Goal: Information Seeking & Learning: Learn about a topic

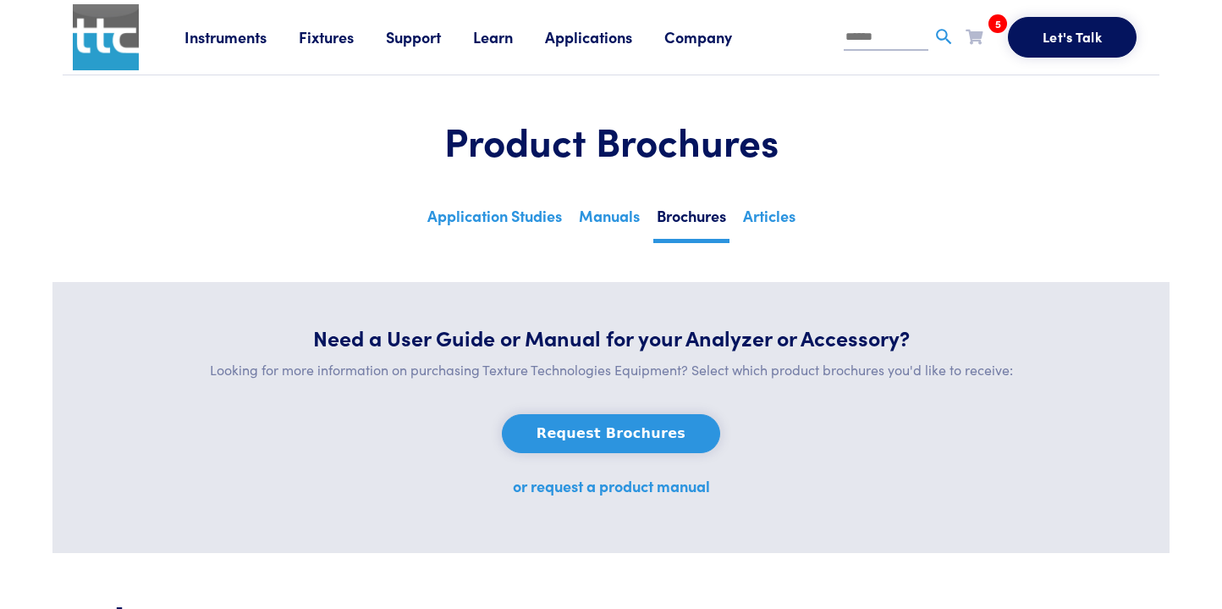
scroll to position [4660, 0]
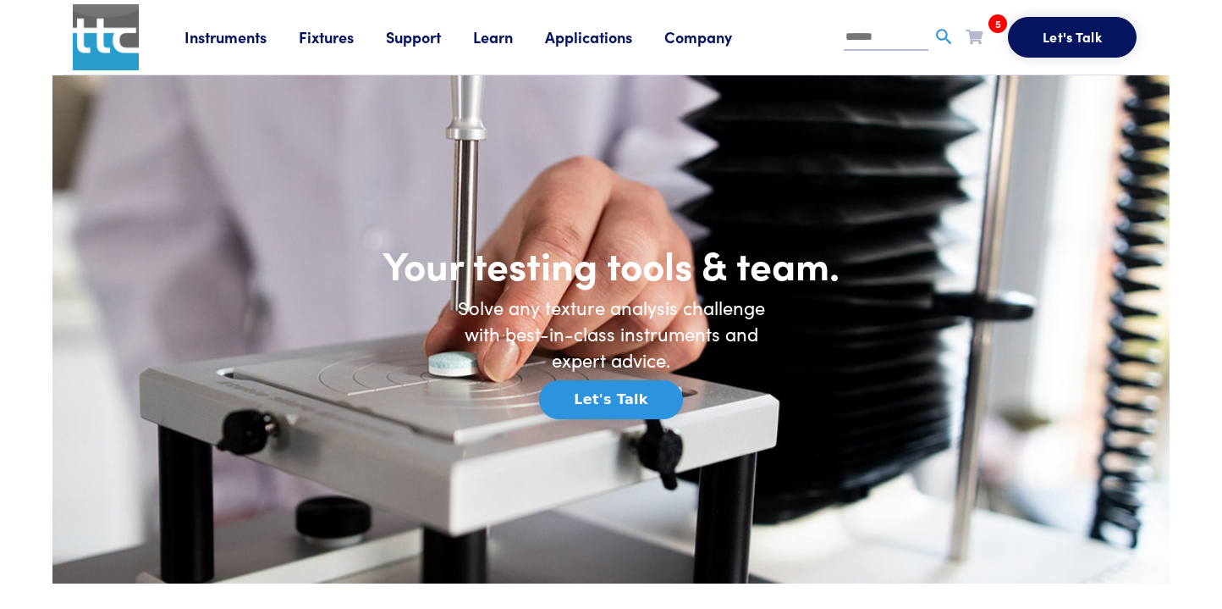
click at [871, 39] on input "text" at bounding box center [886, 37] width 85 height 25
paste input "**********"
type input "**********"
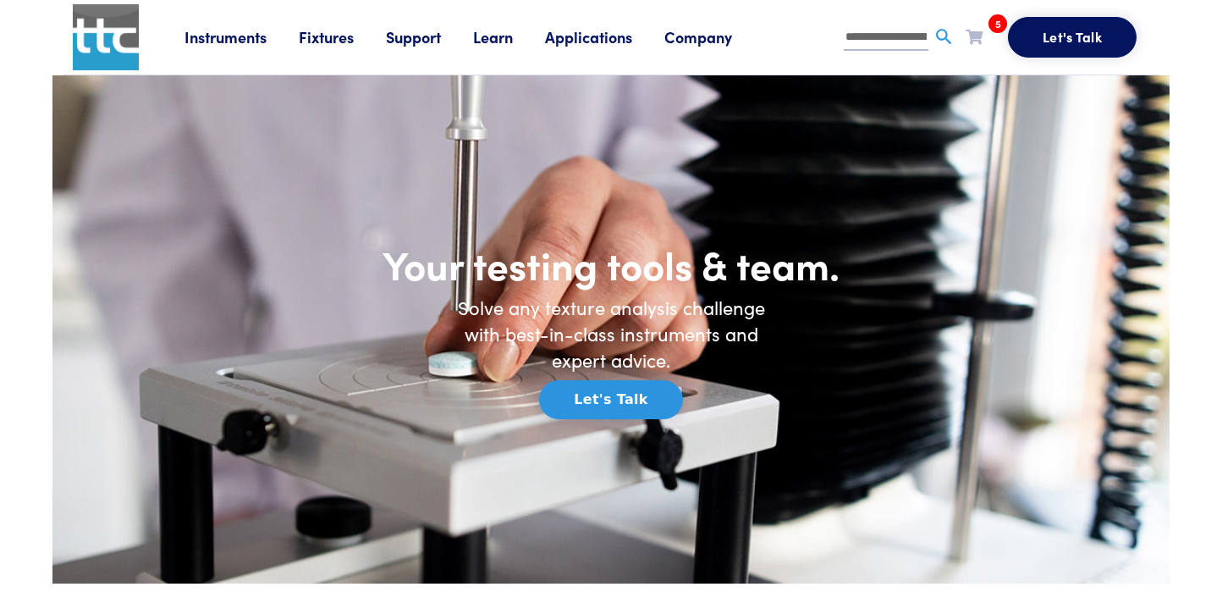
click at [503, 39] on link "Learn" at bounding box center [509, 36] width 72 height 21
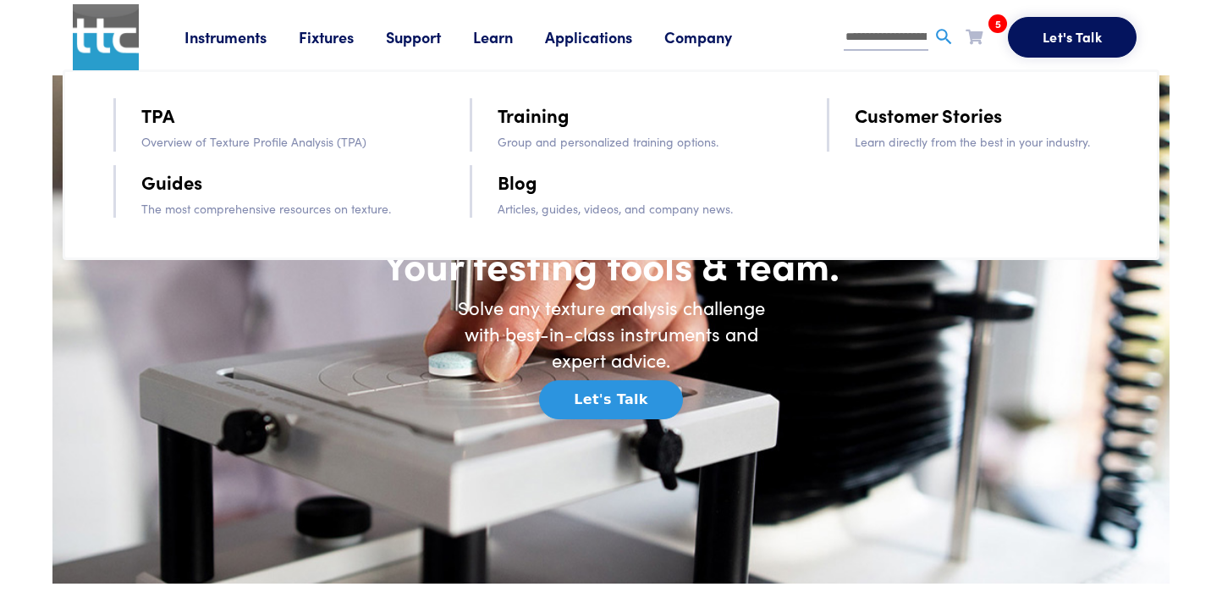
click at [196, 187] on link "Guides" at bounding box center [171, 182] width 61 height 30
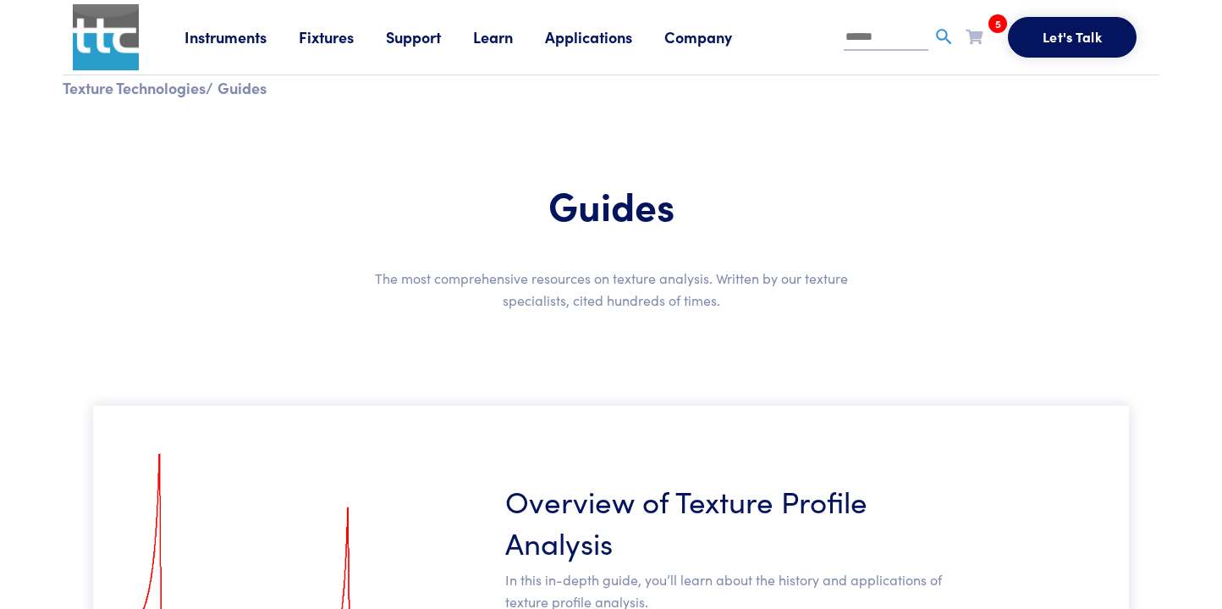
click at [697, 38] on link "Company" at bounding box center [715, 36] width 100 height 21
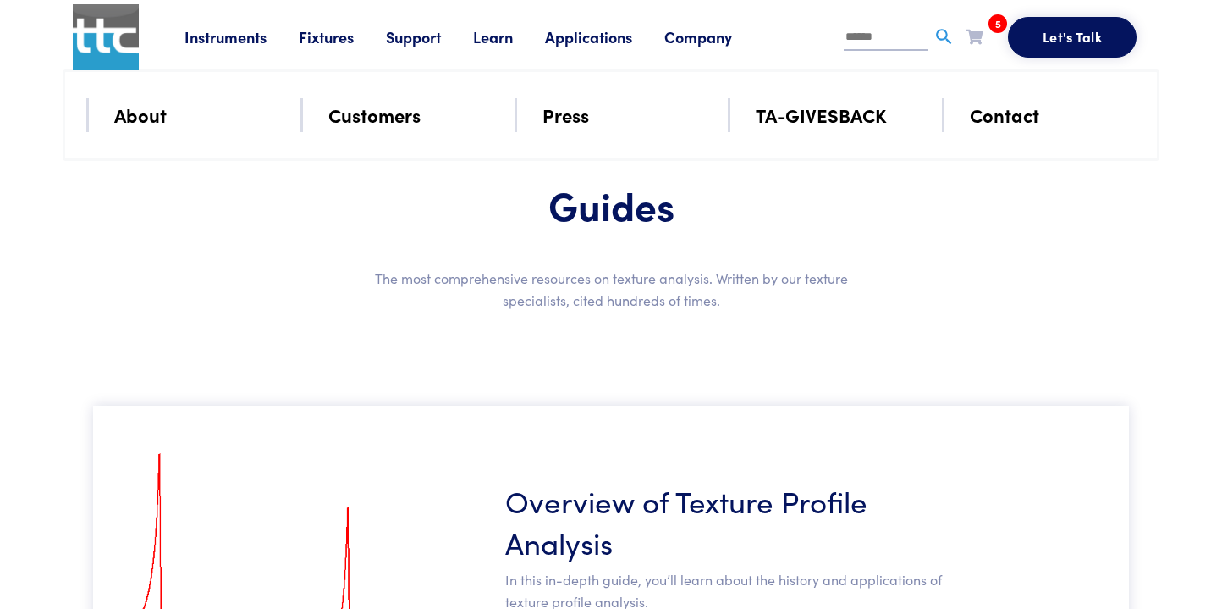
click at [604, 44] on link "Applications" at bounding box center [604, 36] width 119 height 21
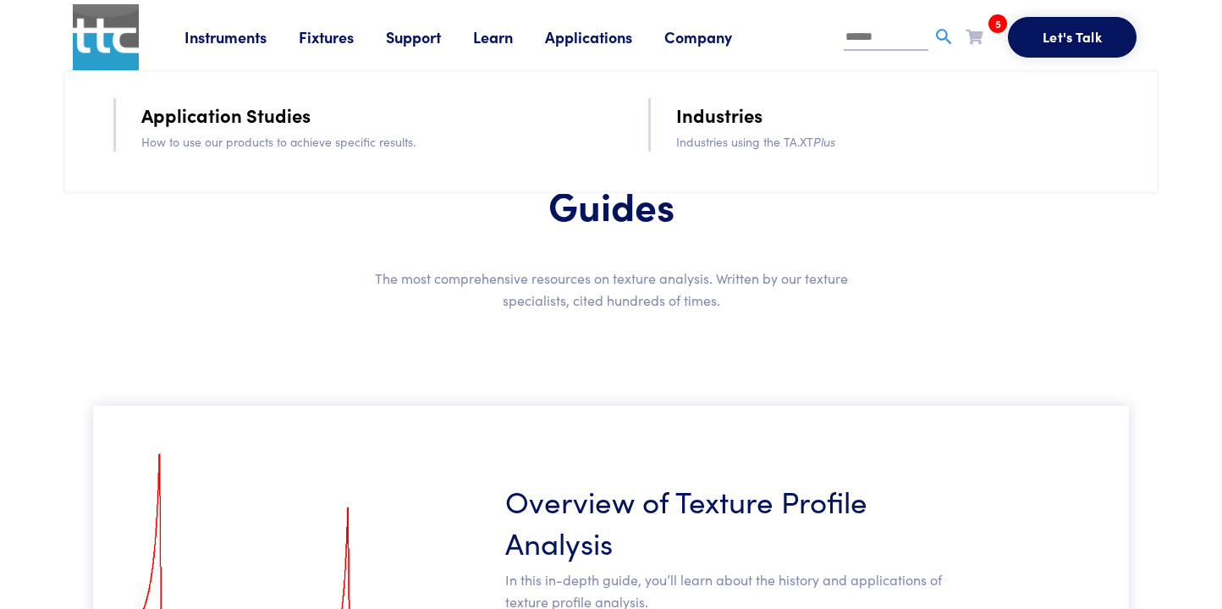
click at [497, 44] on link "Learn" at bounding box center [509, 36] width 72 height 21
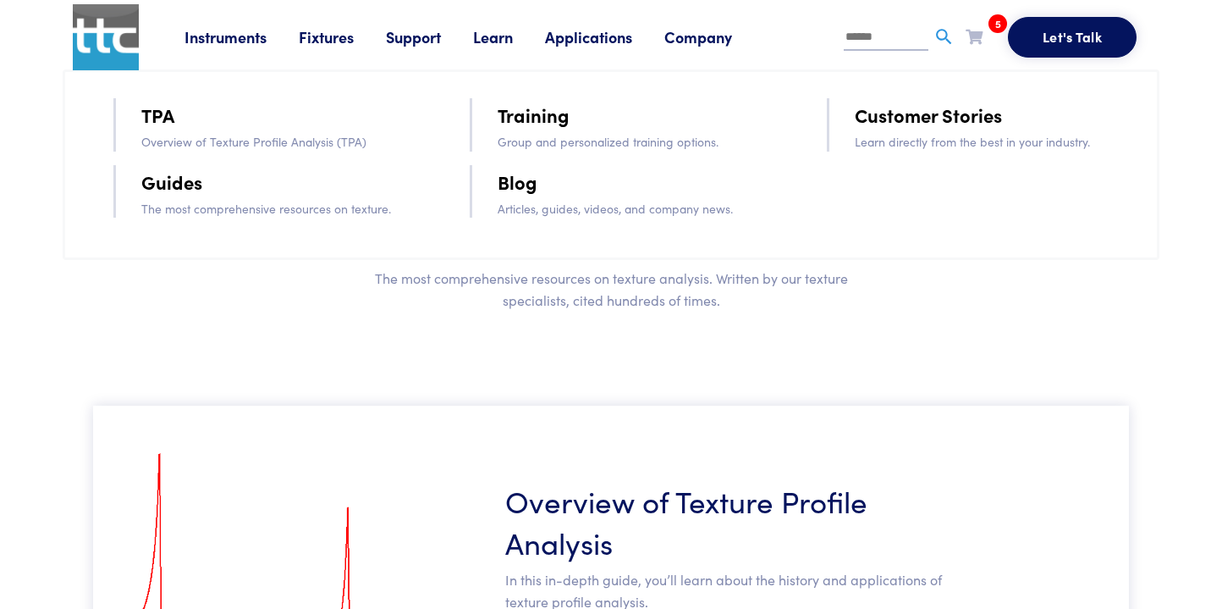
click at [528, 186] on link "Blog" at bounding box center [518, 182] width 40 height 30
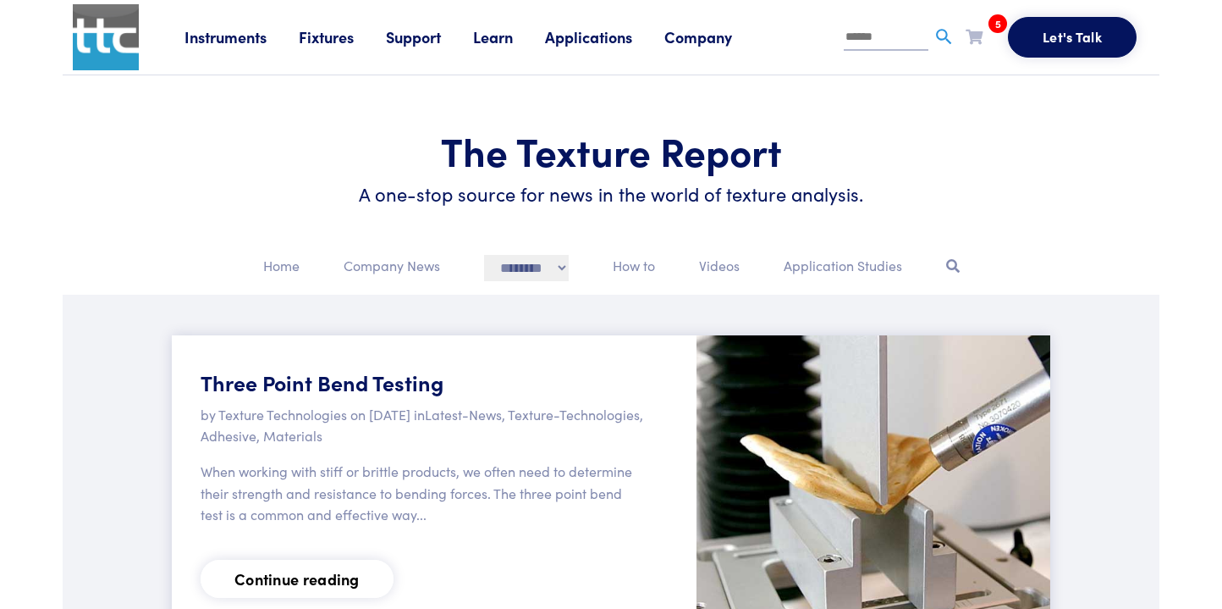
click at [720, 39] on link "Company" at bounding box center [715, 36] width 100 height 21
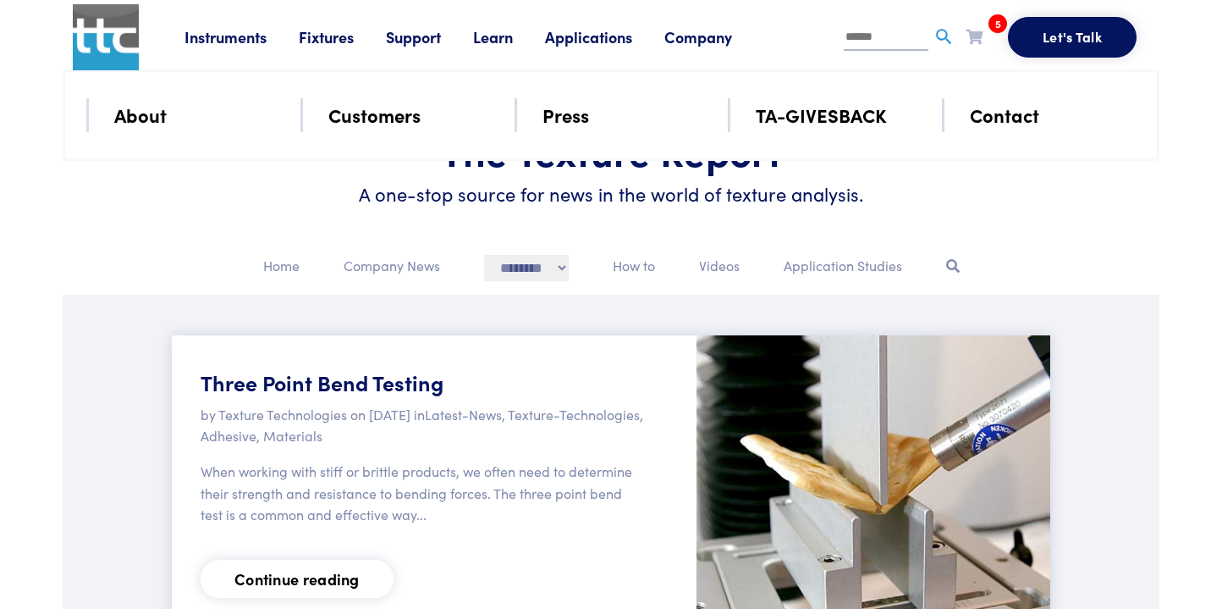
click at [510, 41] on link "Learn" at bounding box center [509, 36] width 72 height 21
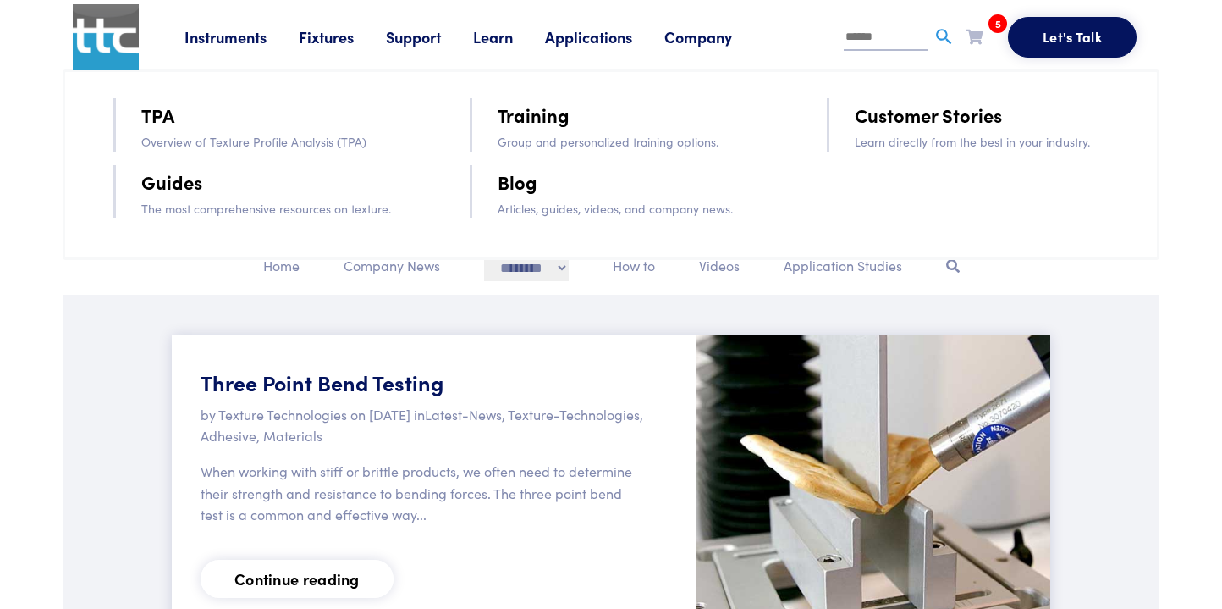
click at [570, 120] on link "Training" at bounding box center [534, 115] width 72 height 30
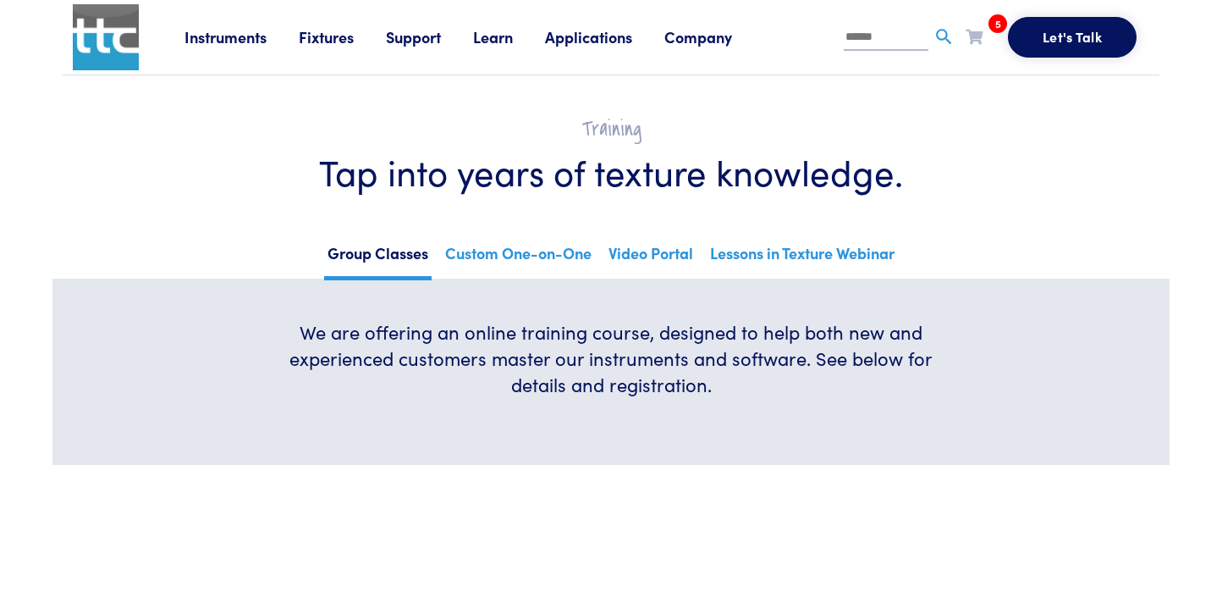
click at [707, 33] on link "Company" at bounding box center [715, 36] width 100 height 21
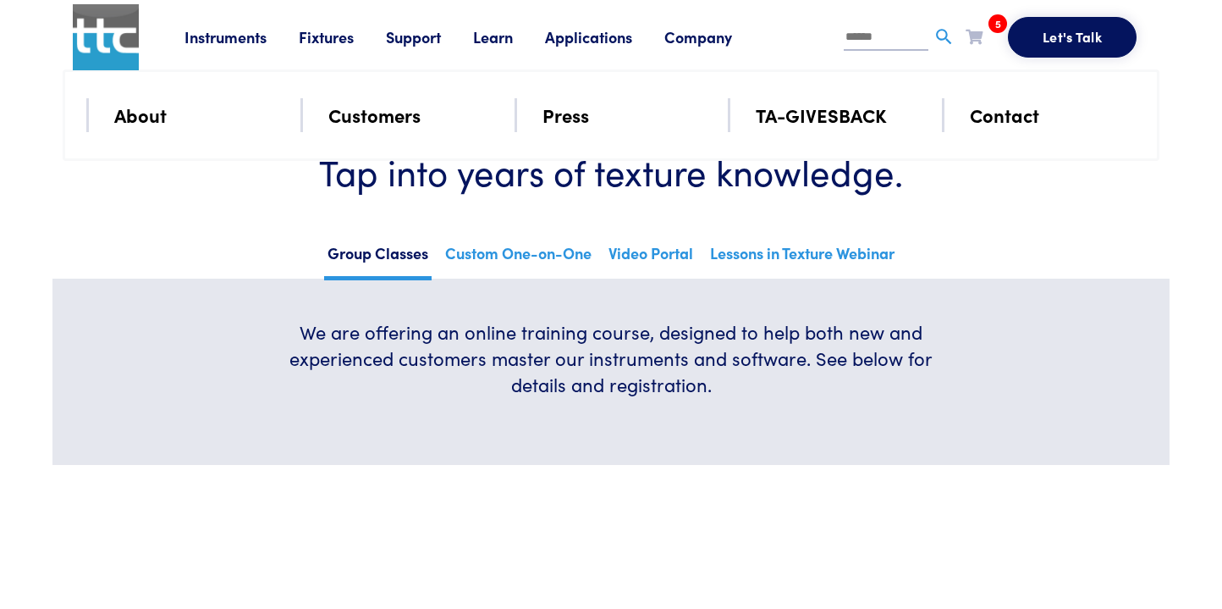
click at [236, 36] on link "Instruments" at bounding box center [242, 36] width 114 height 21
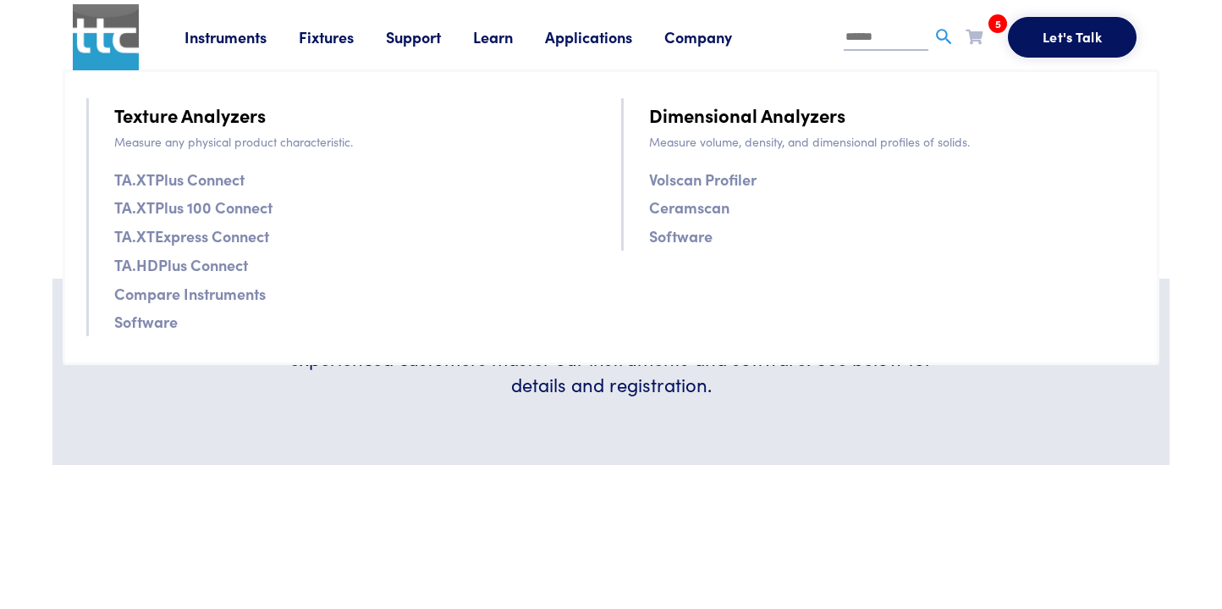
click at [865, 37] on input "text" at bounding box center [886, 37] width 85 height 25
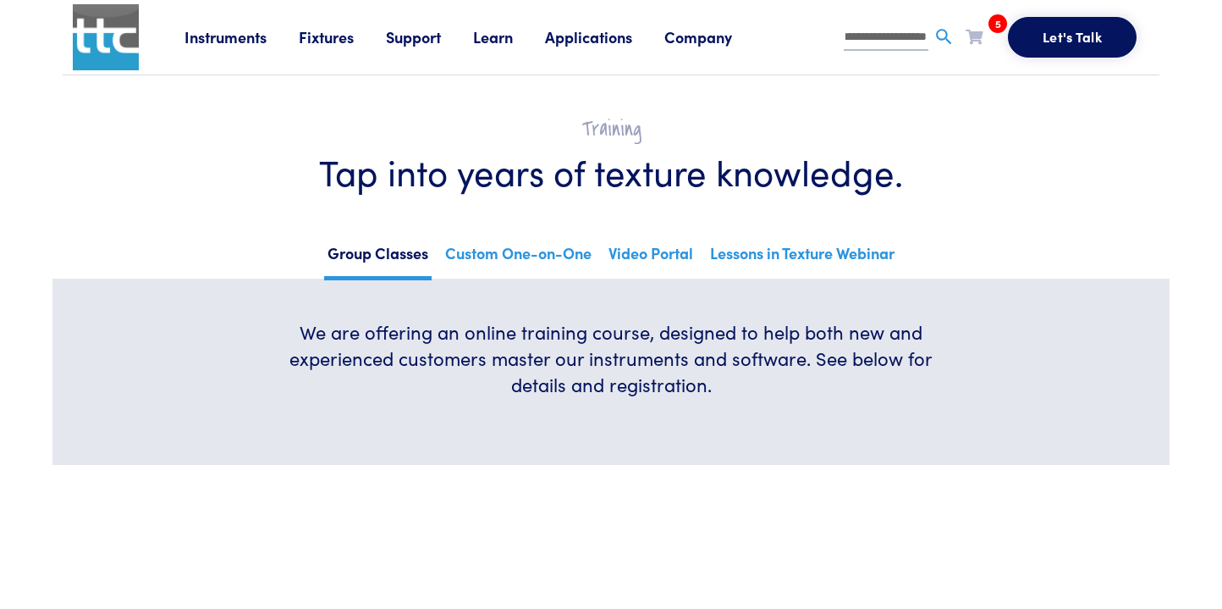
scroll to position [0, 23]
type input "**********"
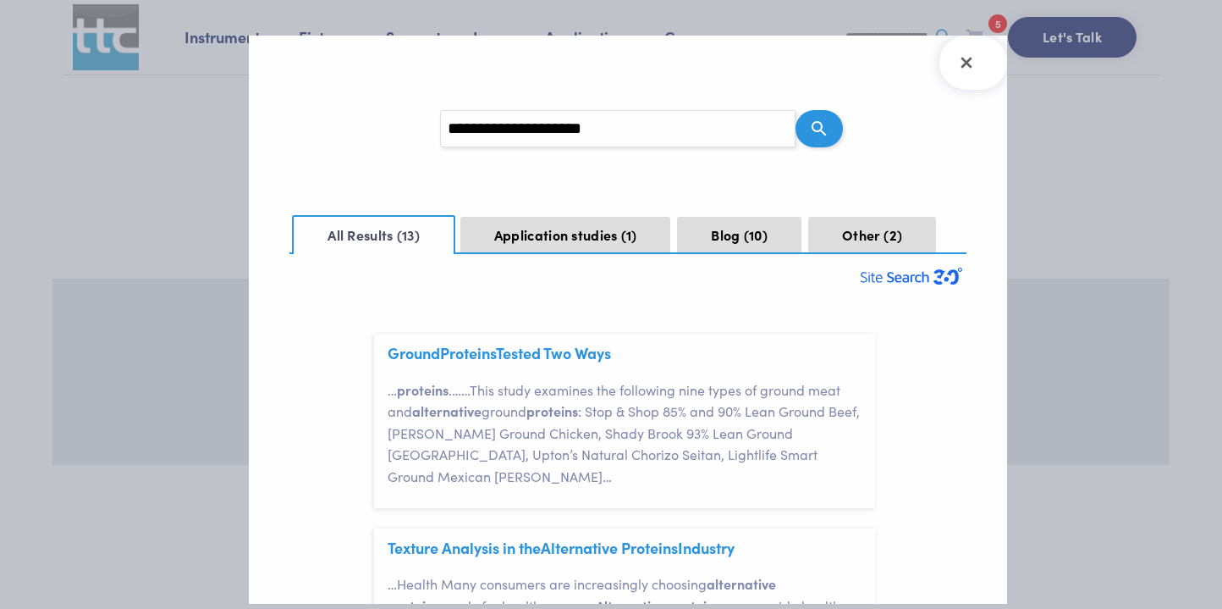
scroll to position [50, 0]
click at [875, 236] on button "Other 2" at bounding box center [872, 235] width 128 height 37
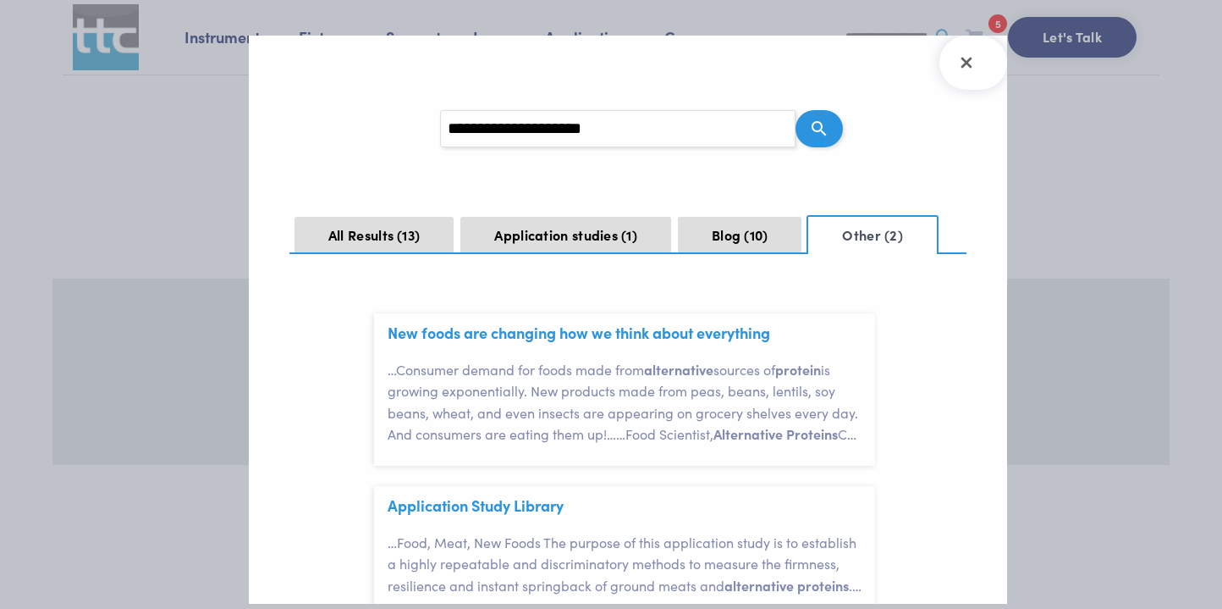
scroll to position [0, 0]
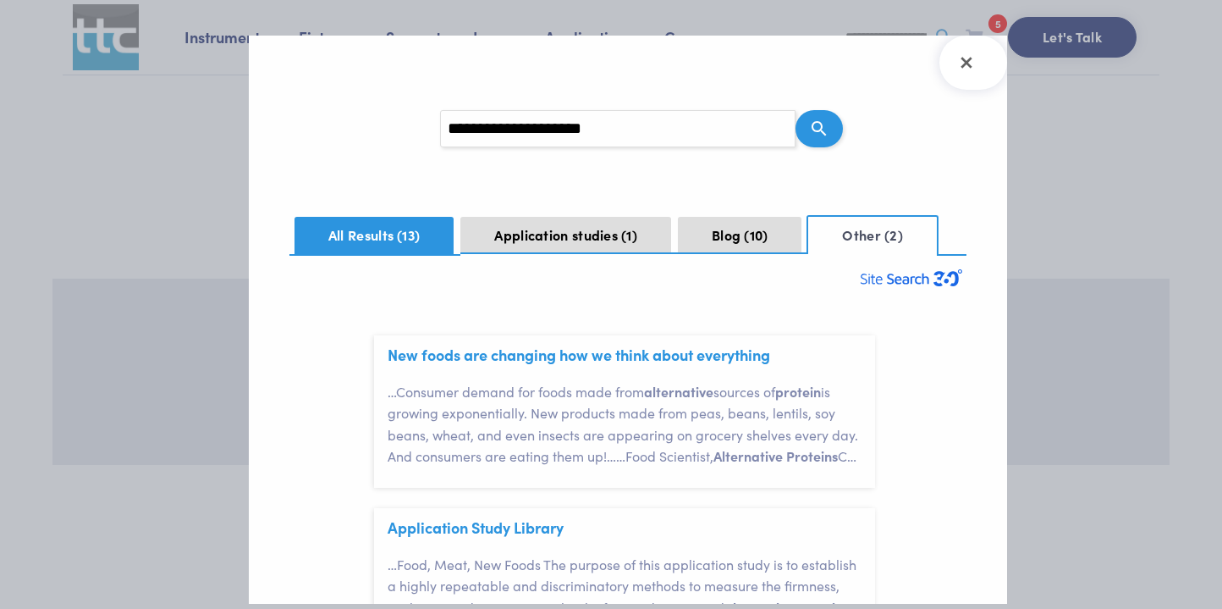
click at [371, 240] on button "All Results 13" at bounding box center [375, 235] width 160 height 37
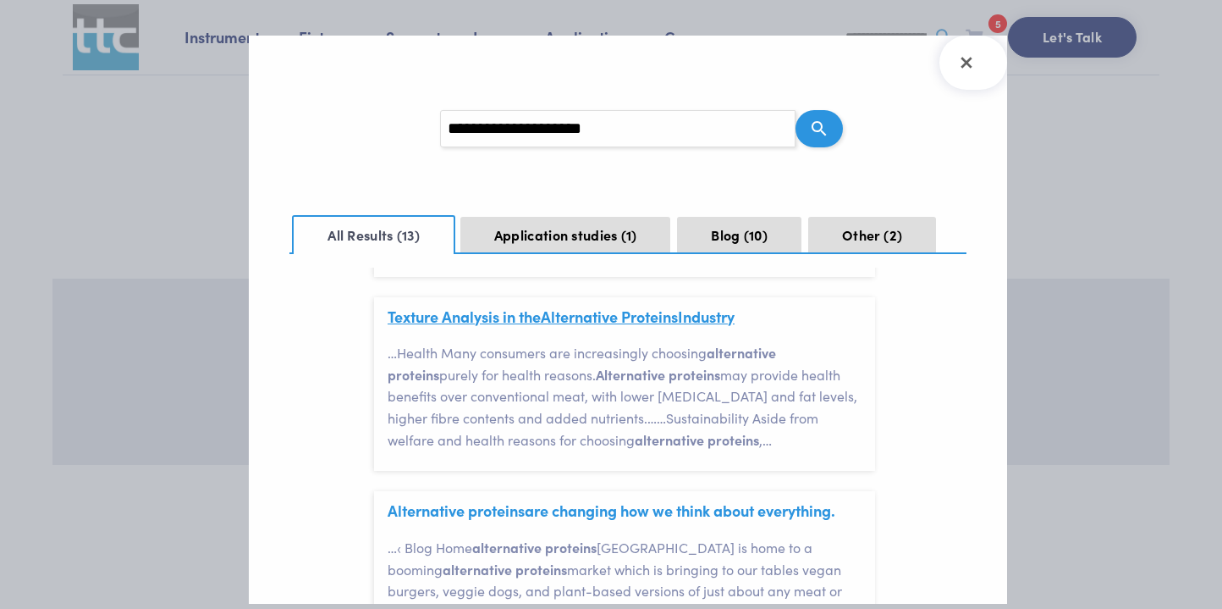
scroll to position [229, 0]
click at [627, 307] on link "Texture Analysis in the Alternative Proteins Industry" at bounding box center [561, 317] width 347 height 21
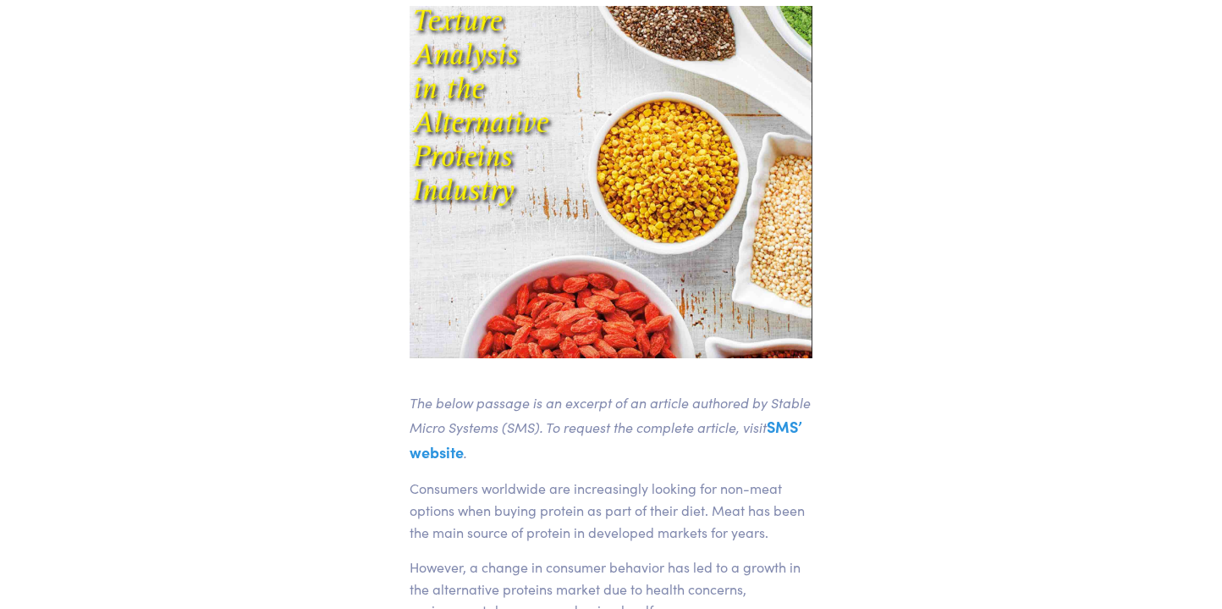
scroll to position [357, 0]
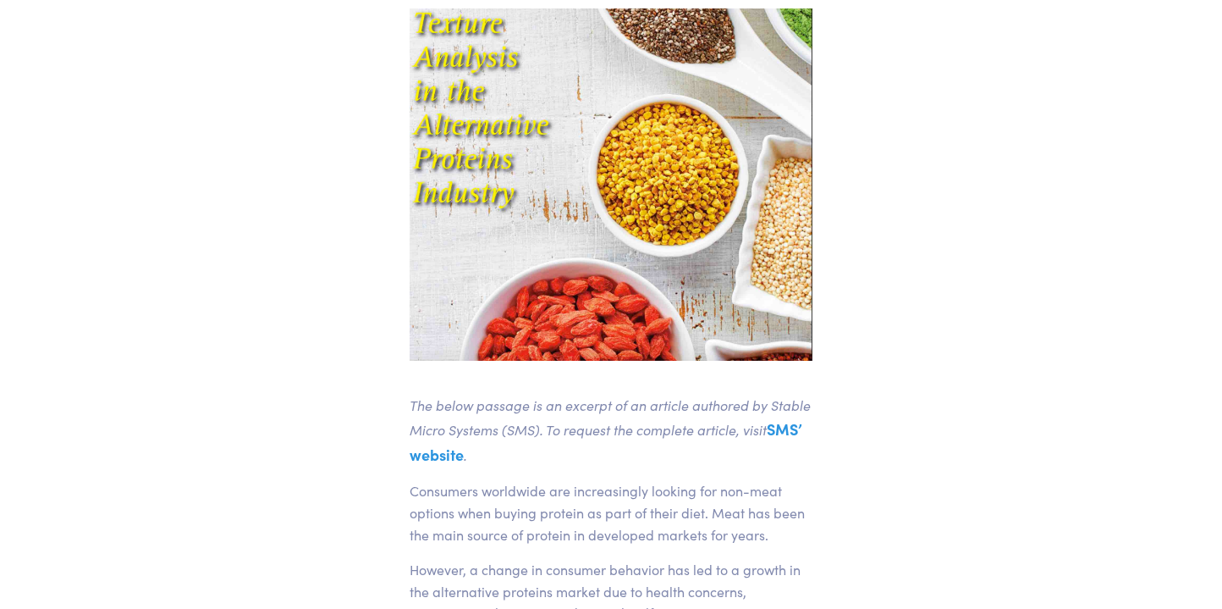
drag, startPoint x: 659, startPoint y: 238, endPoint x: 530, endPoint y: 3, distance: 268.6
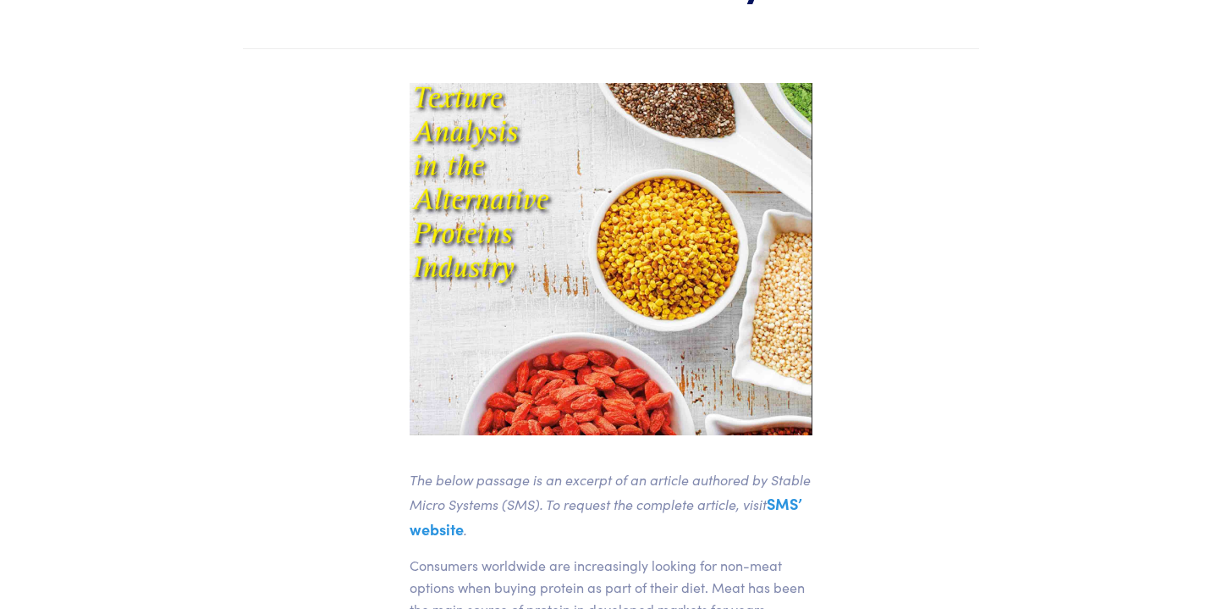
scroll to position [0, 0]
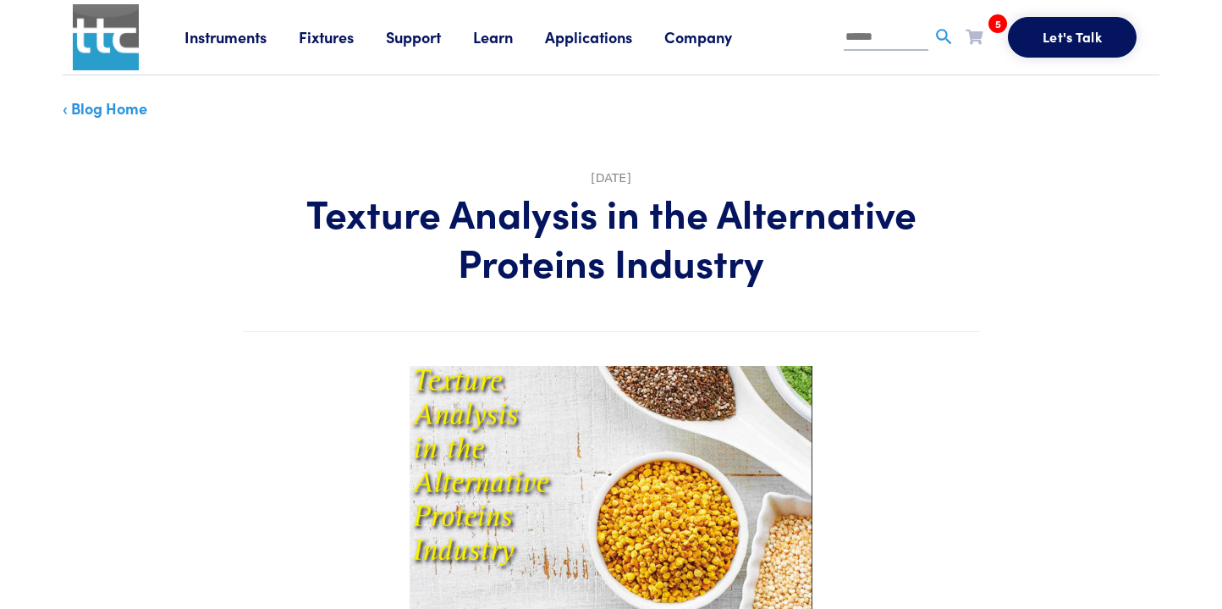
click at [505, 37] on link "Learn" at bounding box center [509, 36] width 72 height 21
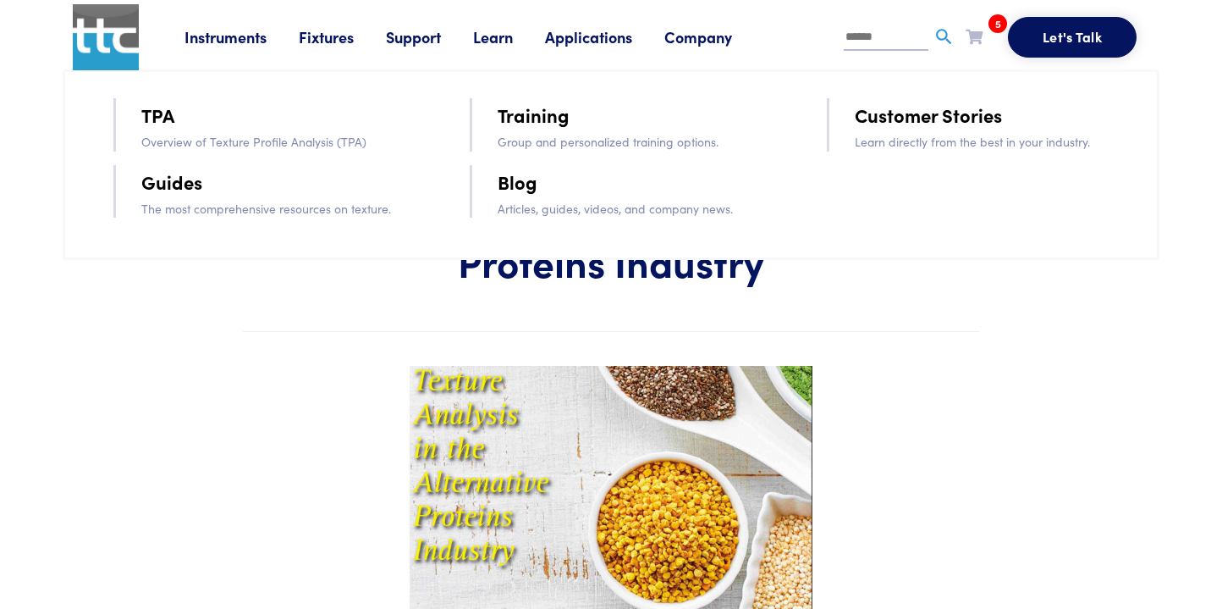
click at [897, 115] on link "Customer Stories" at bounding box center [928, 115] width 147 height 30
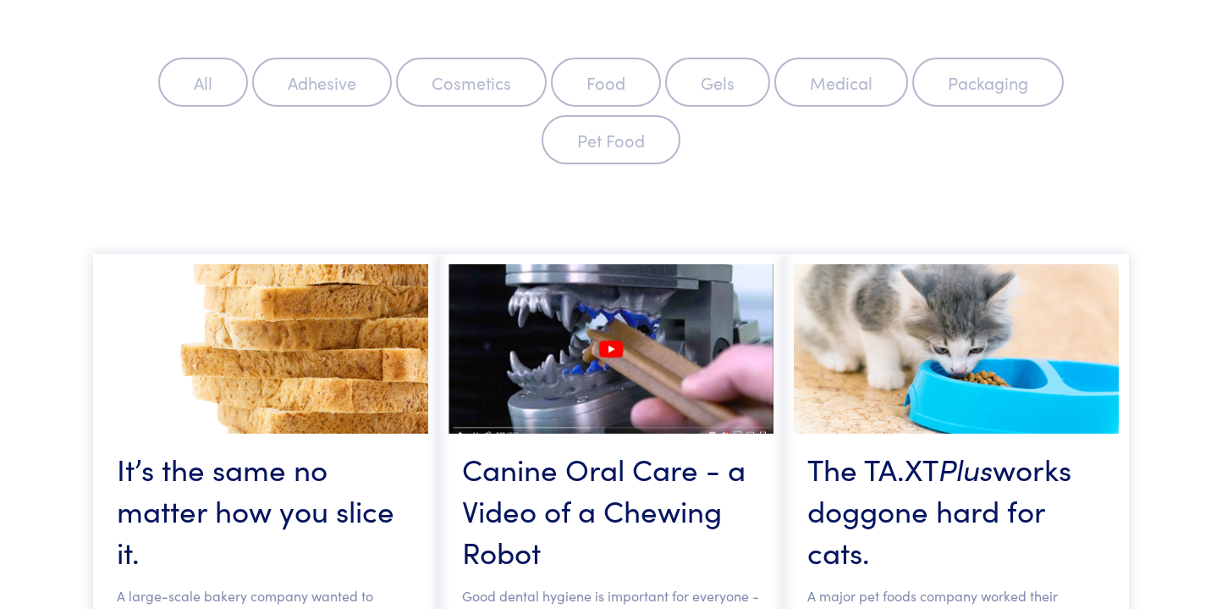
scroll to position [213, 0]
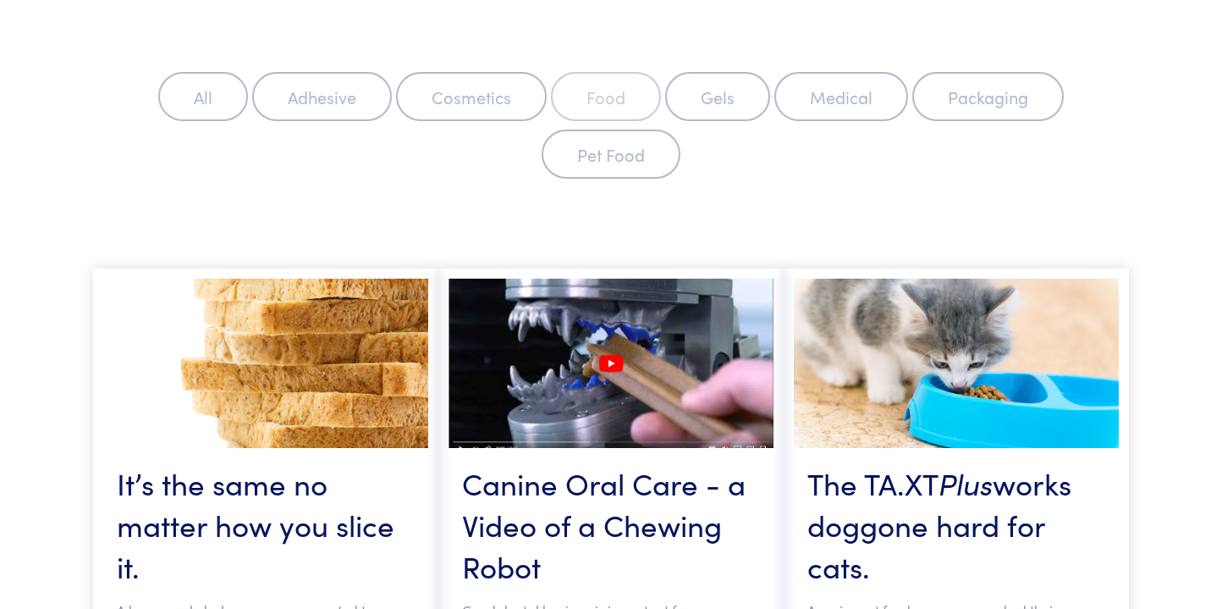
click at [610, 97] on label "Food" at bounding box center [606, 96] width 110 height 49
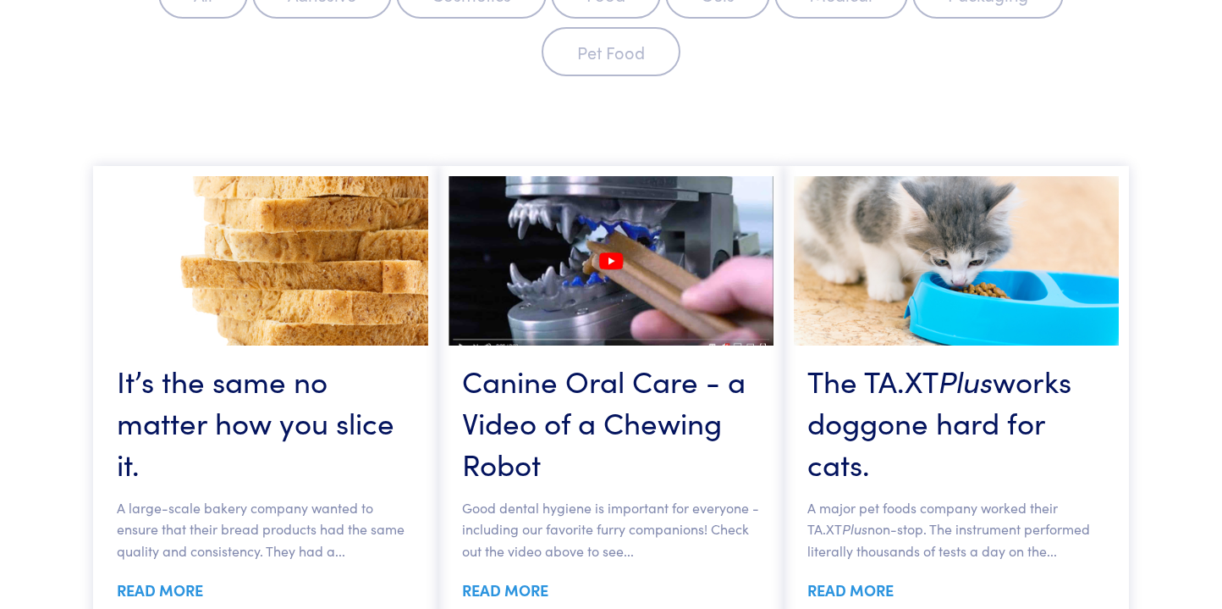
scroll to position [250, 0]
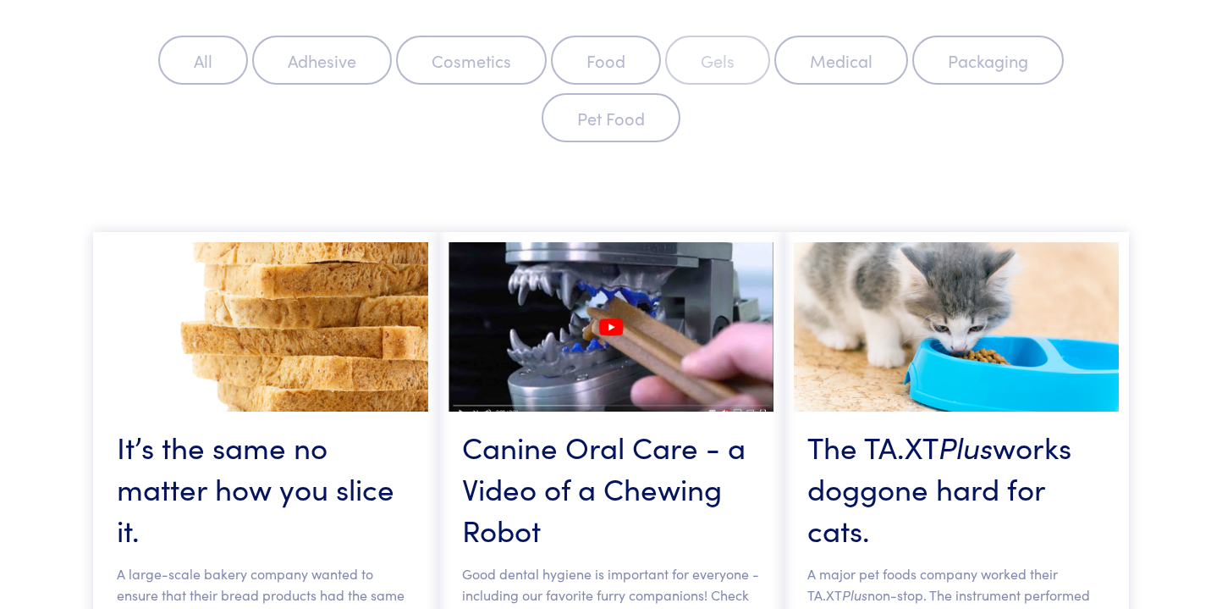
click at [722, 57] on label "Gels" at bounding box center [717, 60] width 105 height 49
click at [604, 51] on label "Food" at bounding box center [606, 60] width 110 height 49
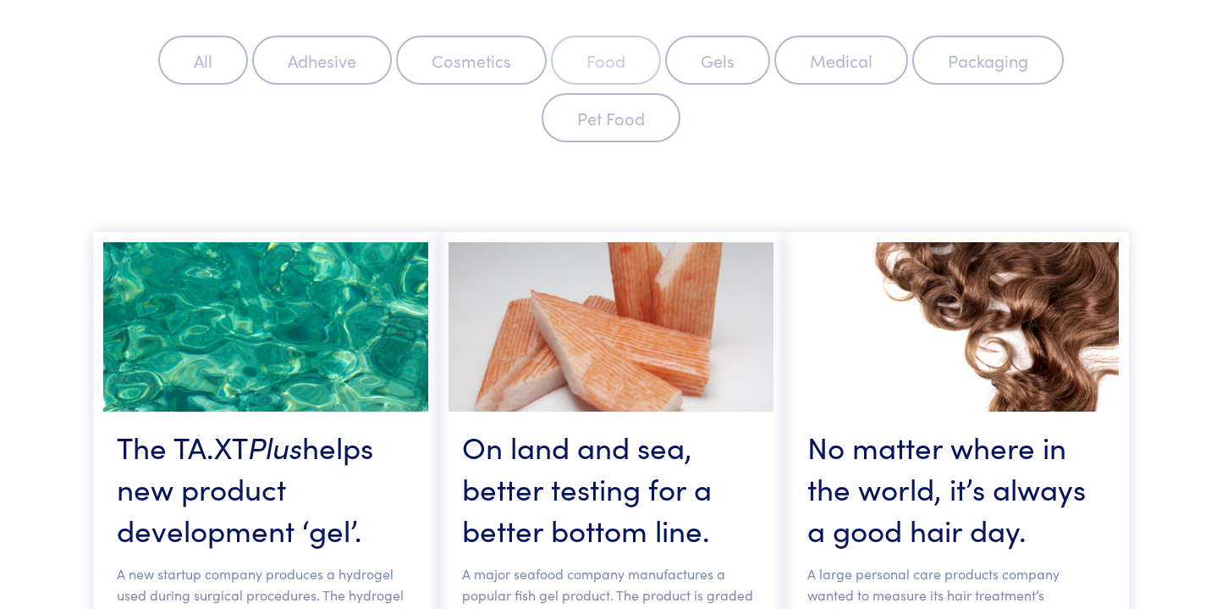
click at [606, 65] on label "Food" at bounding box center [606, 60] width 110 height 49
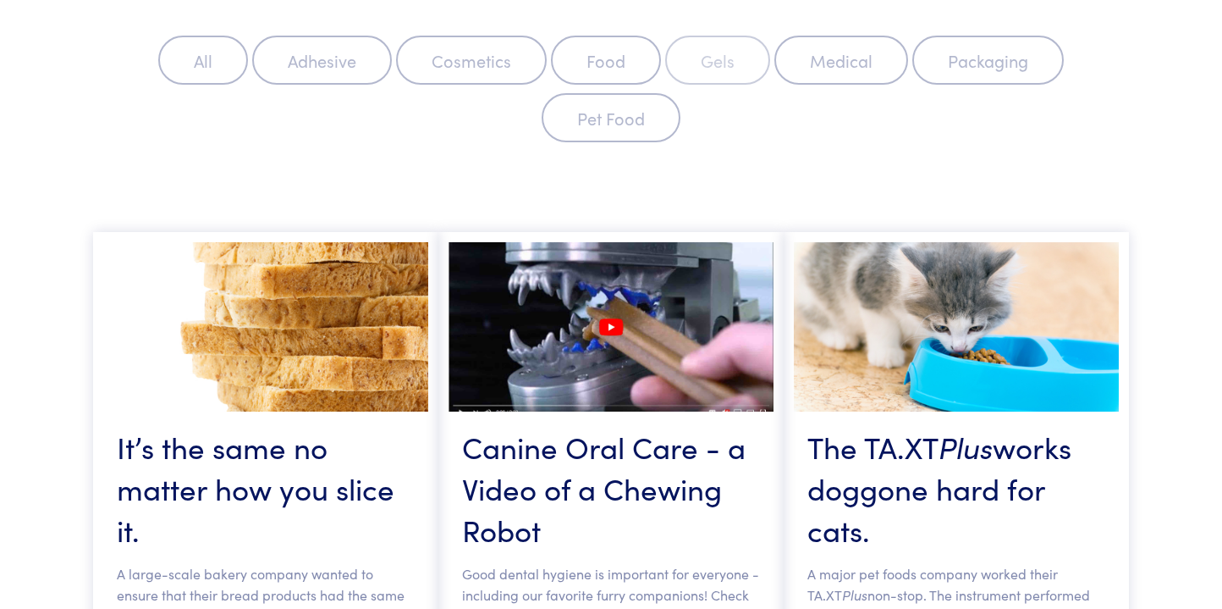
click at [720, 59] on label "Gels" at bounding box center [717, 60] width 105 height 49
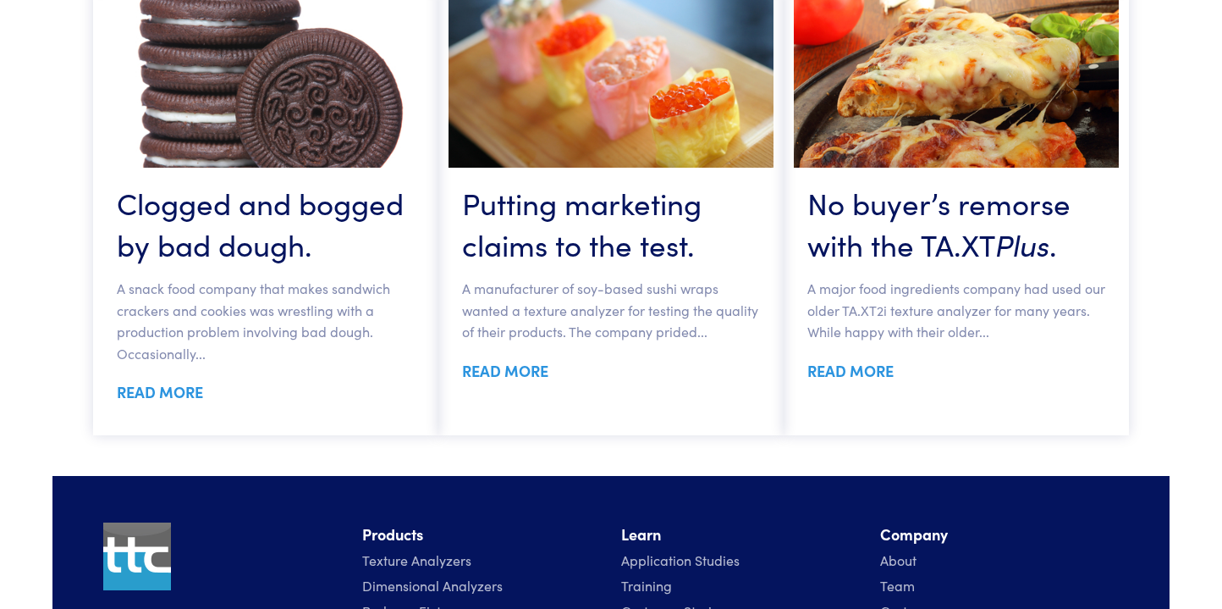
scroll to position [2451, 0]
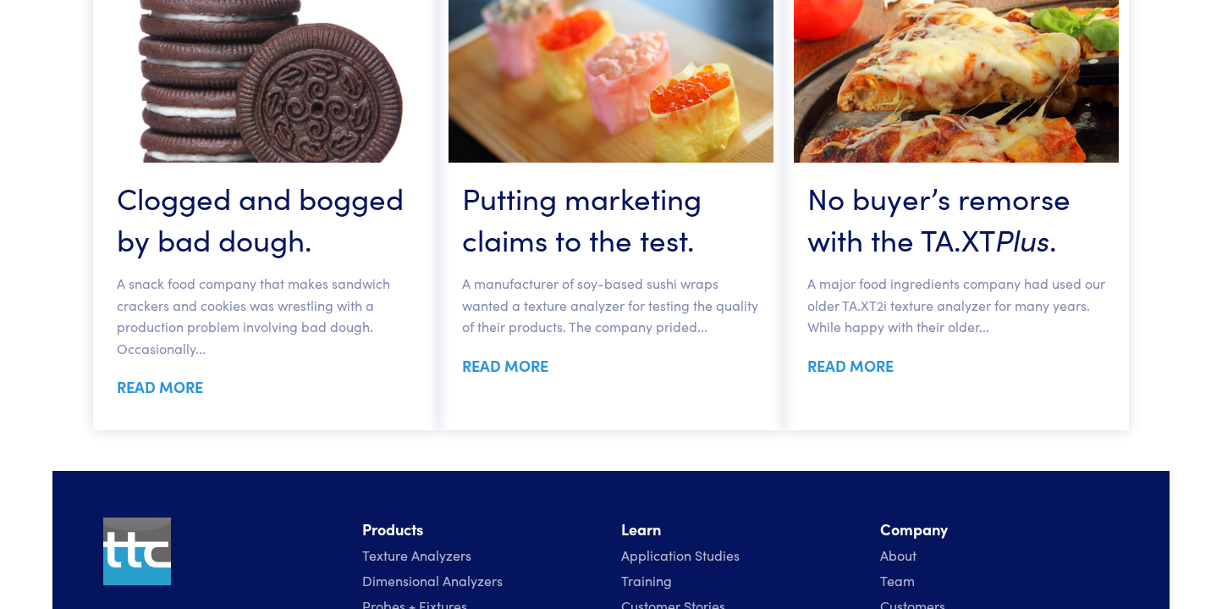
click at [522, 376] on link "READ MORE" at bounding box center [505, 365] width 86 height 21
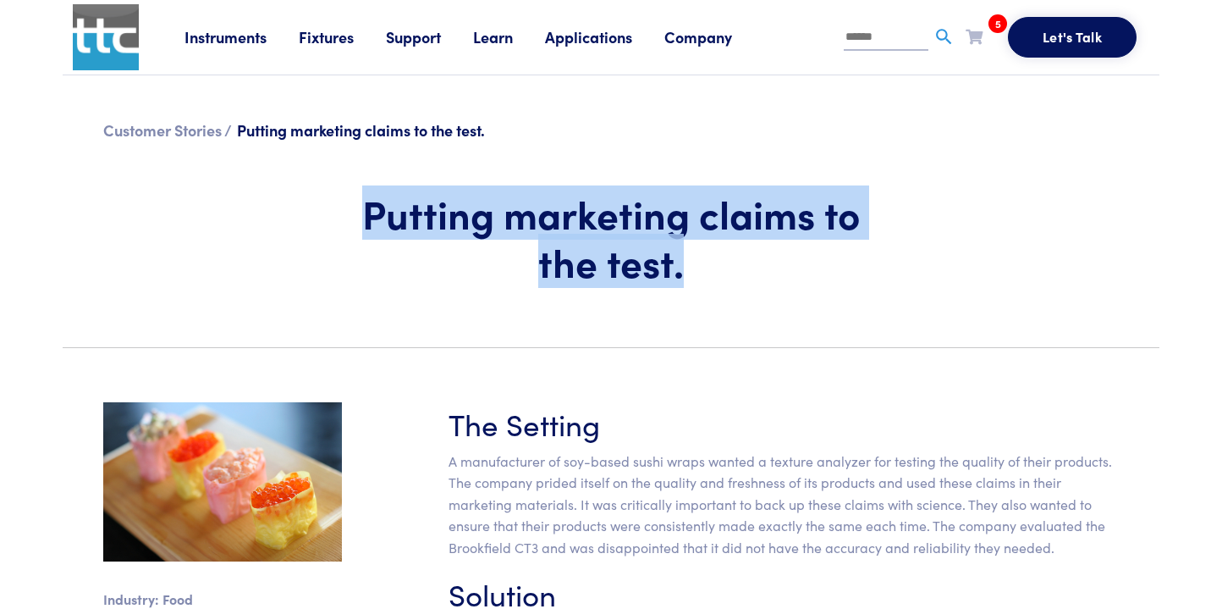
drag, startPoint x: 390, startPoint y: 219, endPoint x: 707, endPoint y: 267, distance: 320.1
click at [707, 267] on h1 "Putting marketing claims to the test." at bounding box center [611, 237] width 498 height 97
click at [628, 263] on h1 "Putting marketing claims to the test." at bounding box center [611, 237] width 498 height 97
drag, startPoint x: 385, startPoint y: 218, endPoint x: 718, endPoint y: 282, distance: 338.9
click at [718, 282] on h1 "Putting marketing claims to the test." at bounding box center [611, 237] width 498 height 97
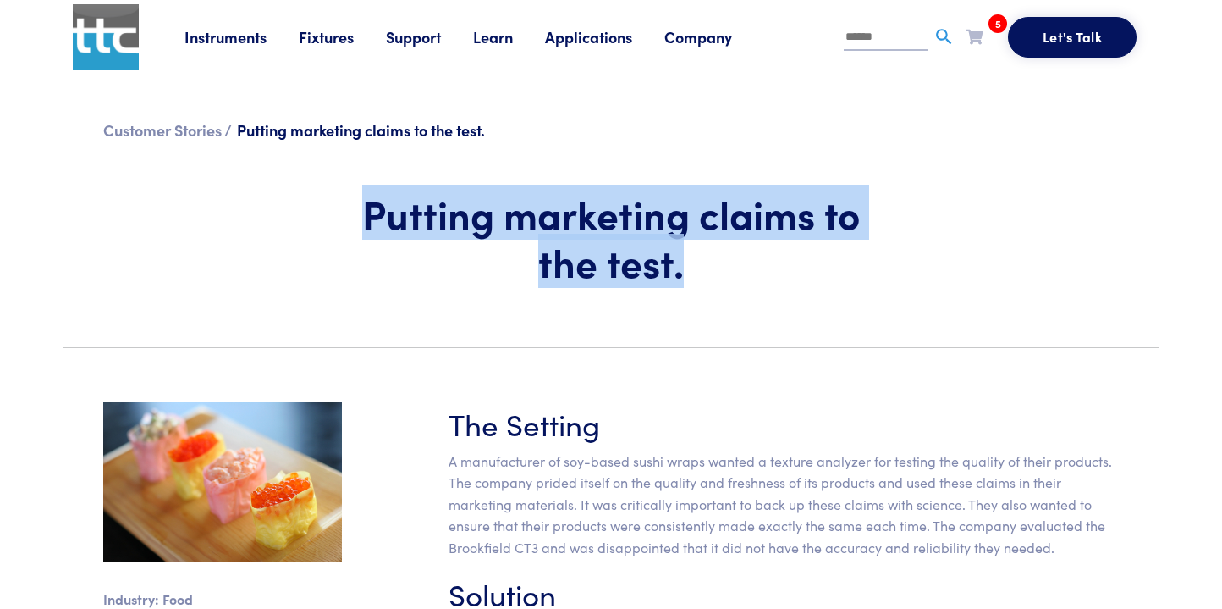
copy h1 "Putting marketing claims to the test."
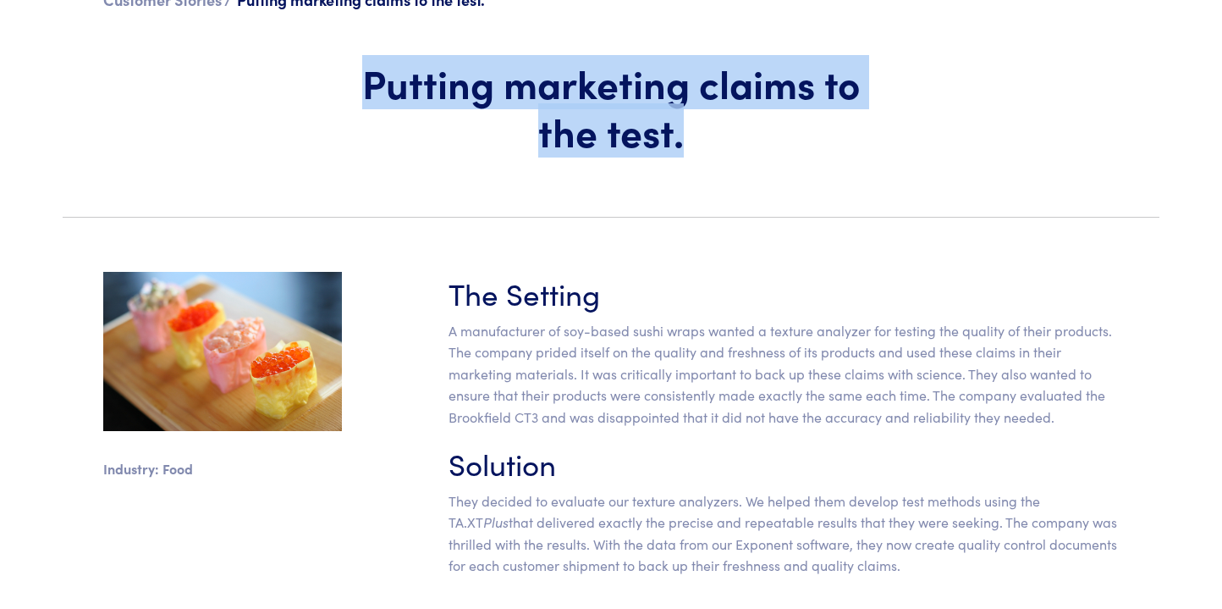
scroll to position [149, 0]
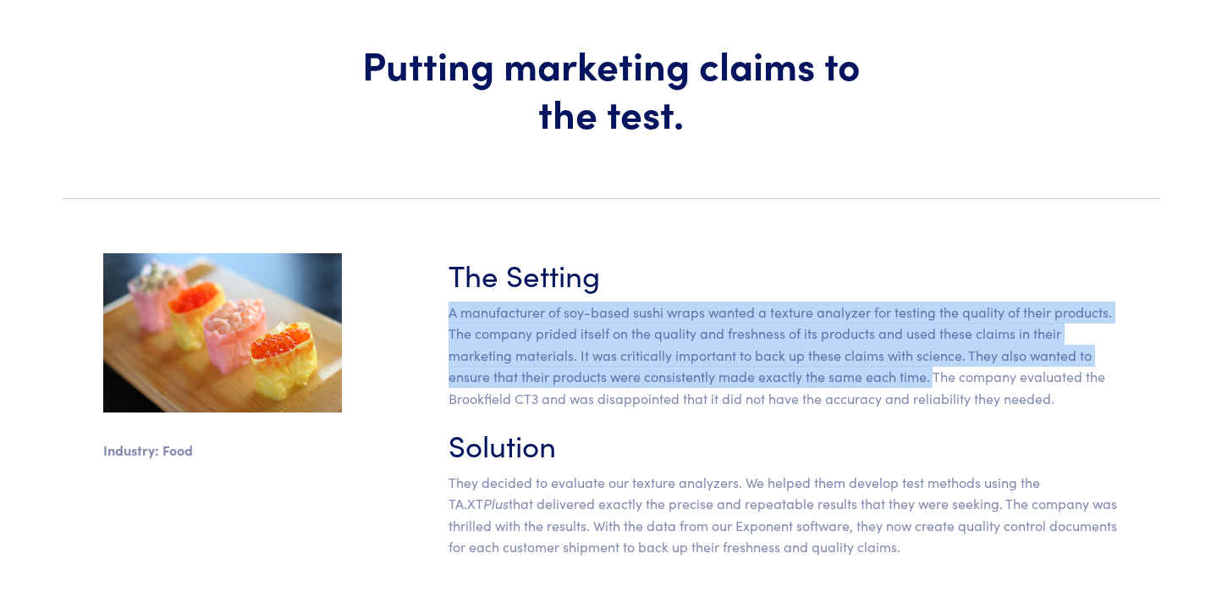
drag, startPoint x: 450, startPoint y: 324, endPoint x: 934, endPoint y: 392, distance: 488.1
click at [934, 392] on p "A manufacturer of soy-based sushi wraps wanted a texture analyzer for testing t…" at bounding box center [784, 355] width 670 height 108
copy p "A manufacturer of soy-based sushi wraps wanted a texture analyzer for testing t…"
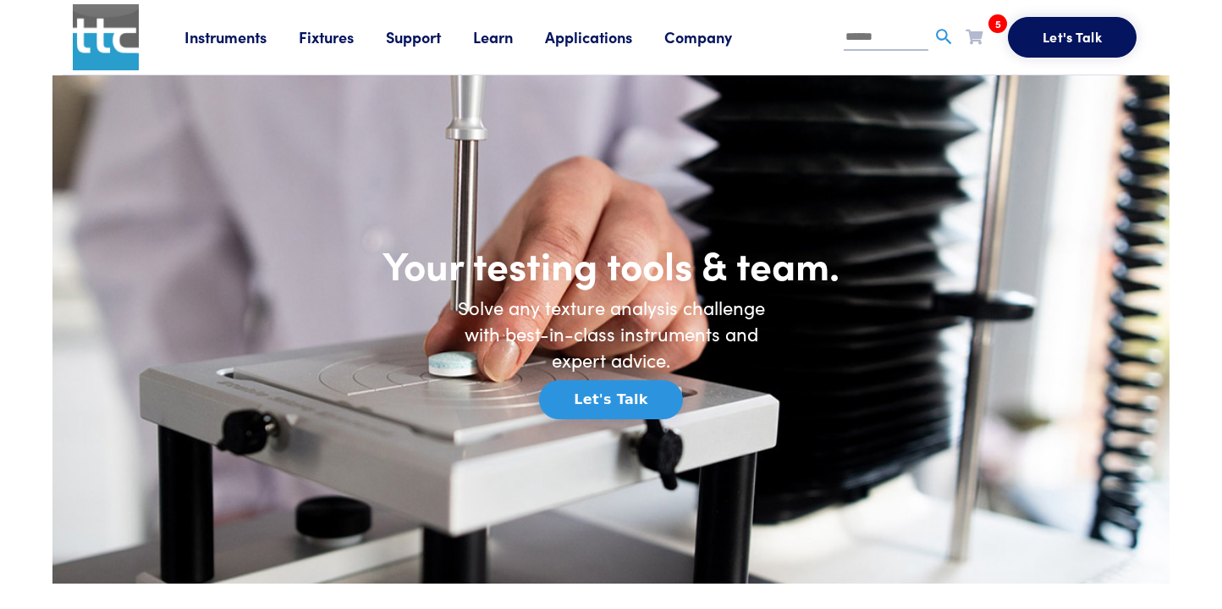
click at [593, 41] on link "Applications" at bounding box center [604, 36] width 119 height 21
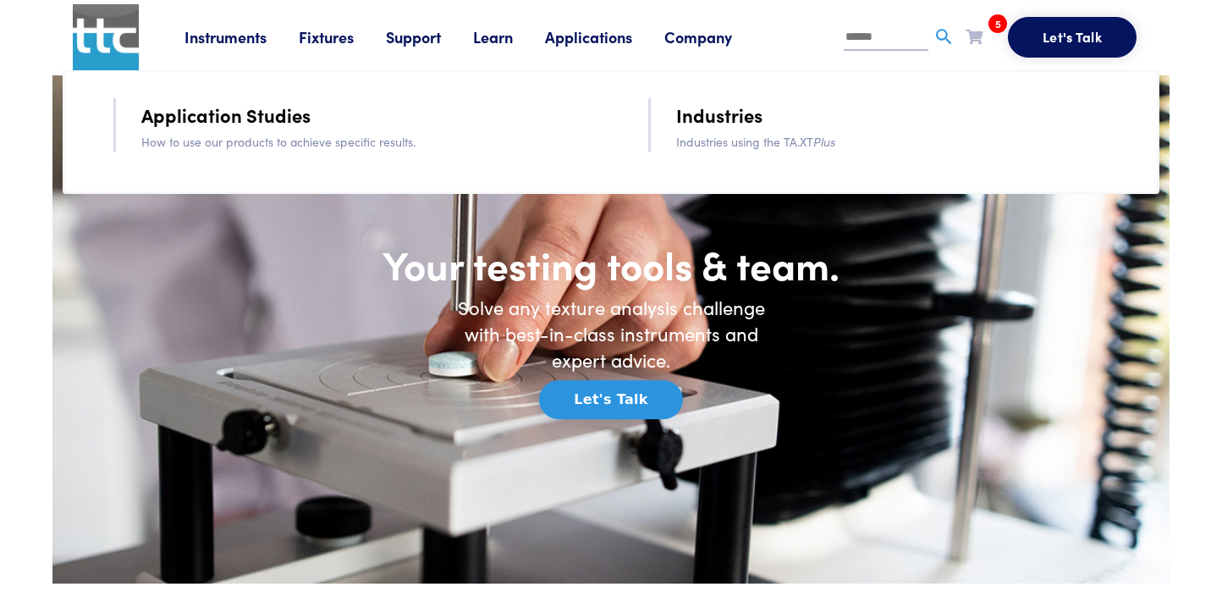
click at [276, 115] on link "Application Studies" at bounding box center [225, 115] width 169 height 30
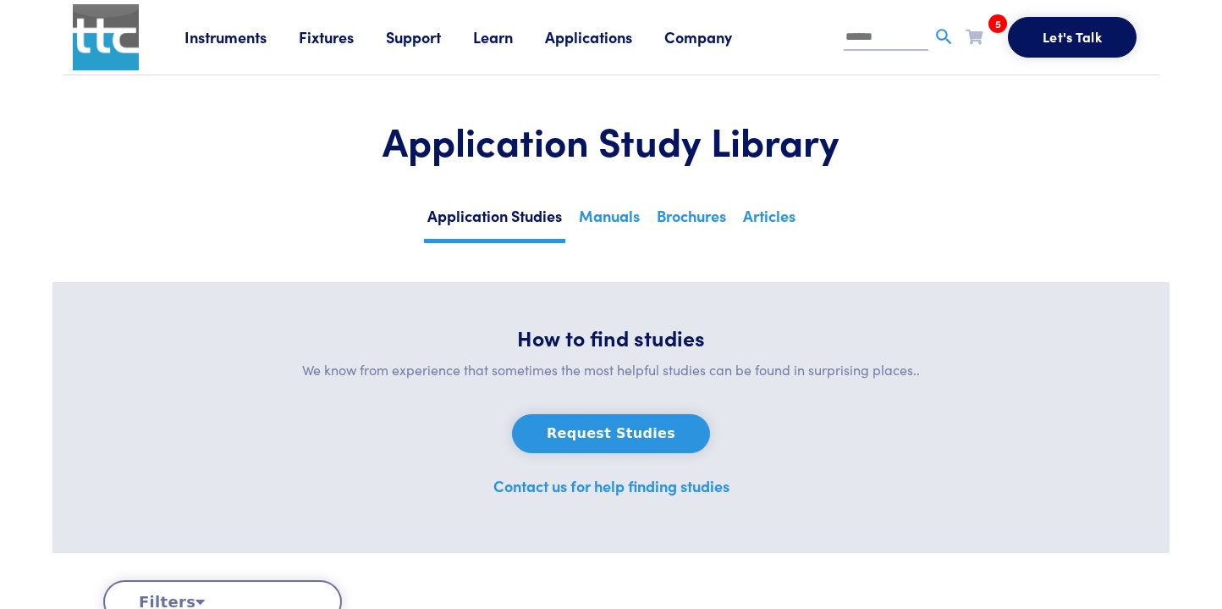
click at [863, 42] on input "text" at bounding box center [886, 37] width 85 height 25
paste input "**********"
type input "**********"
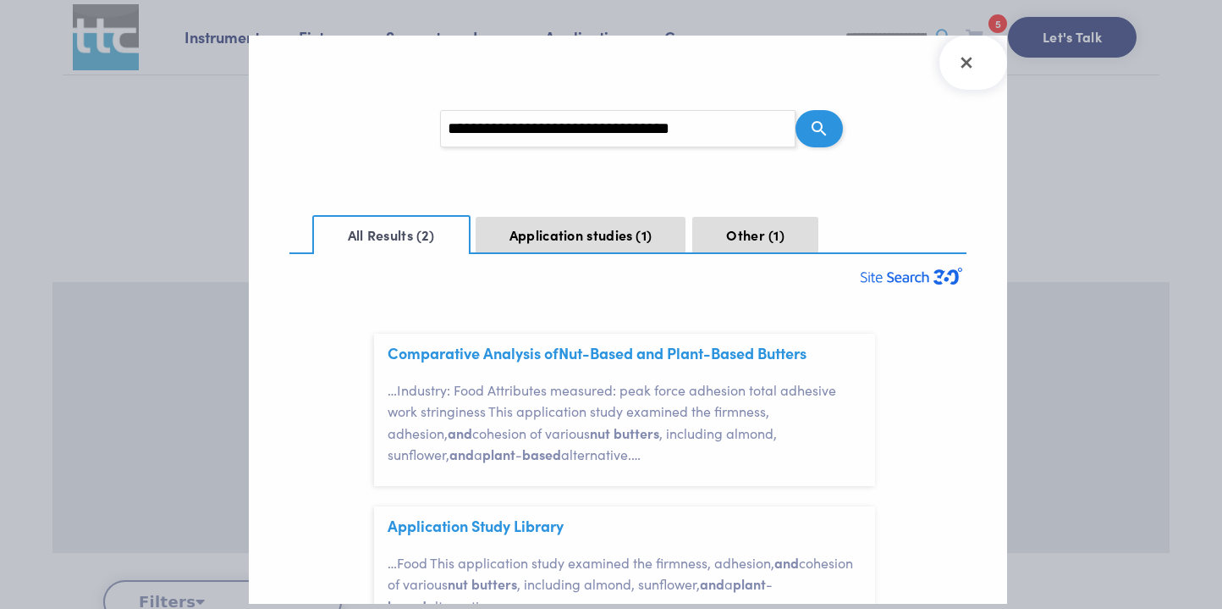
scroll to position [50, 0]
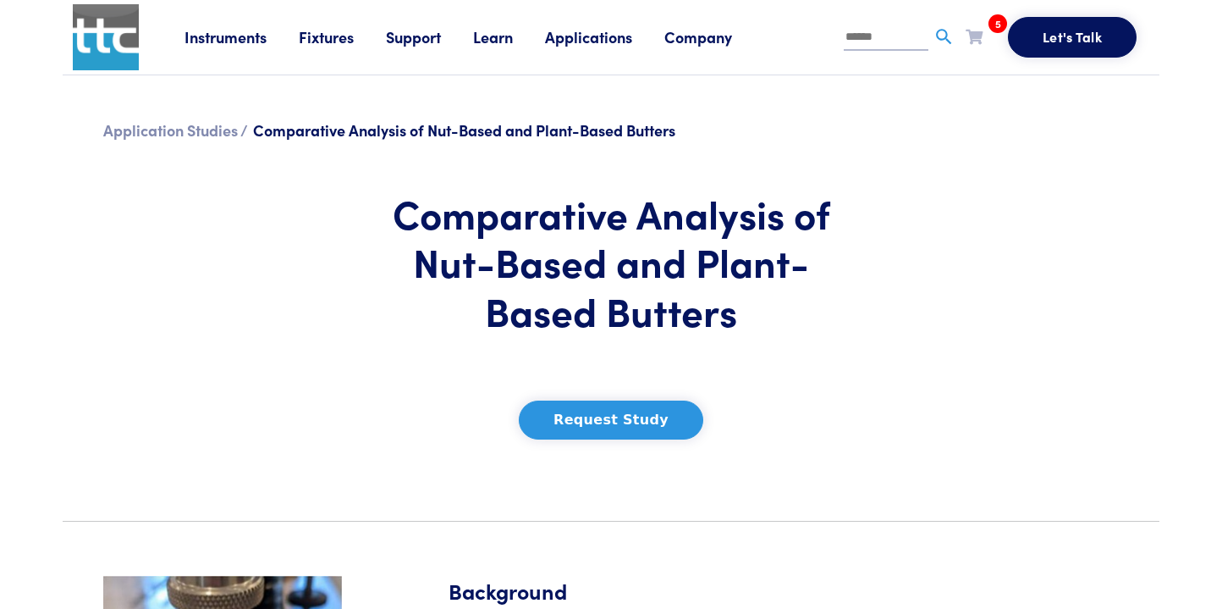
scroll to position [372, 0]
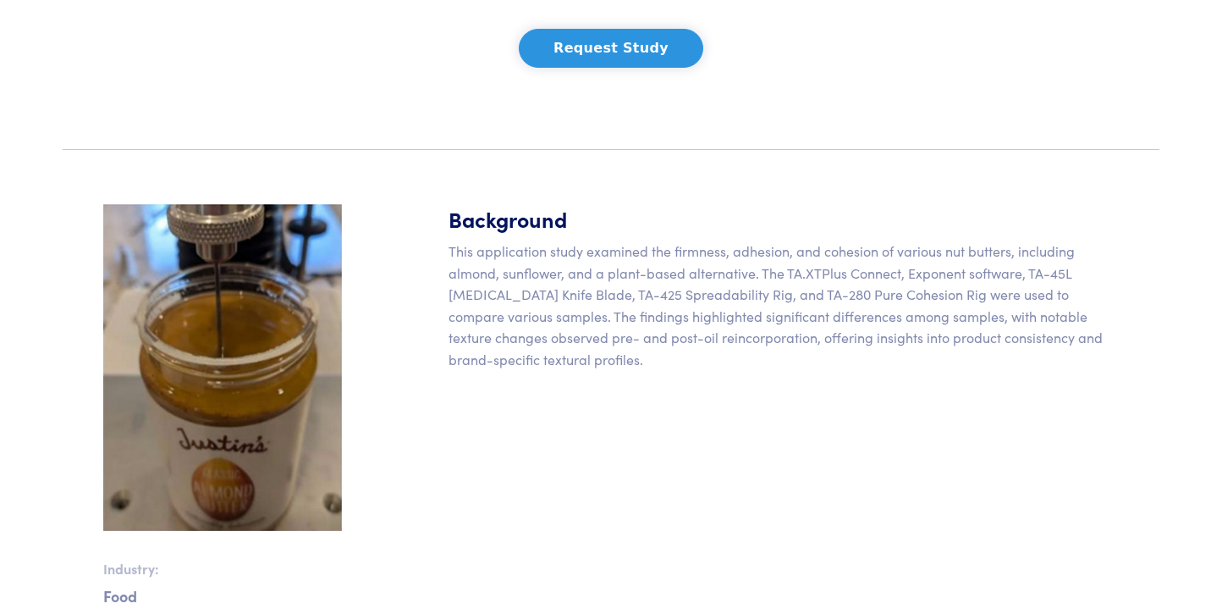
click at [510, 308] on p "This application study examined the firmness, adhesion, and cohesion of various…" at bounding box center [784, 305] width 670 height 130
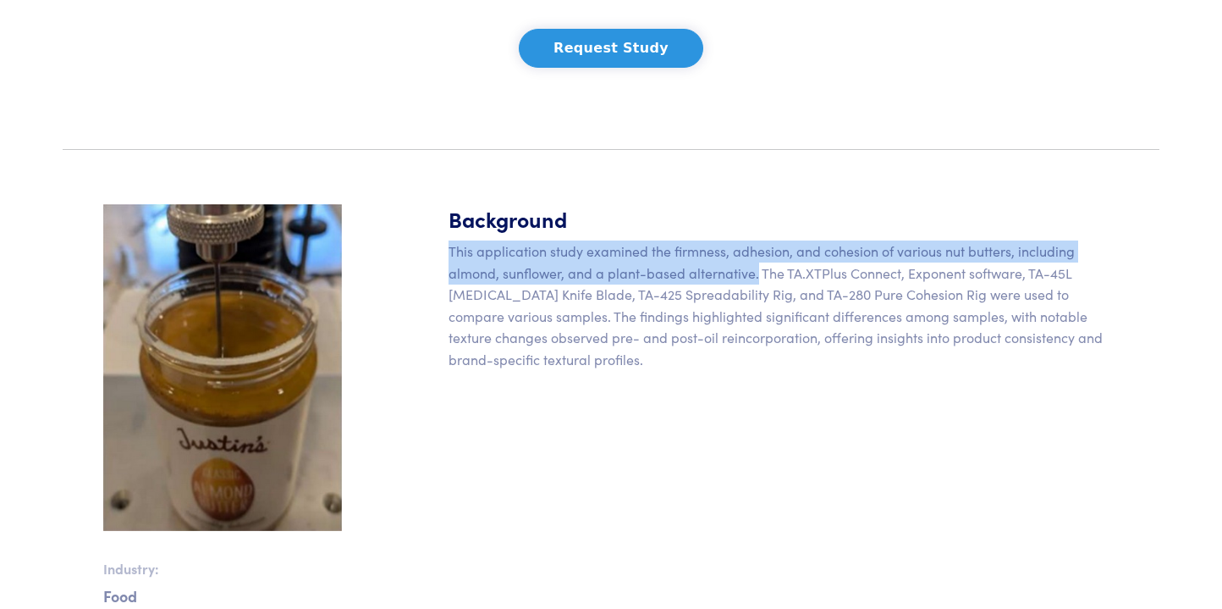
drag, startPoint x: 451, startPoint y: 281, endPoint x: 760, endPoint y: 307, distance: 310.1
click at [760, 307] on p "This application study examined the firmness, adhesion, and cohesion of various…" at bounding box center [784, 305] width 670 height 130
copy p "This application study examined the firmness, adhesion, and cohesion of various…"
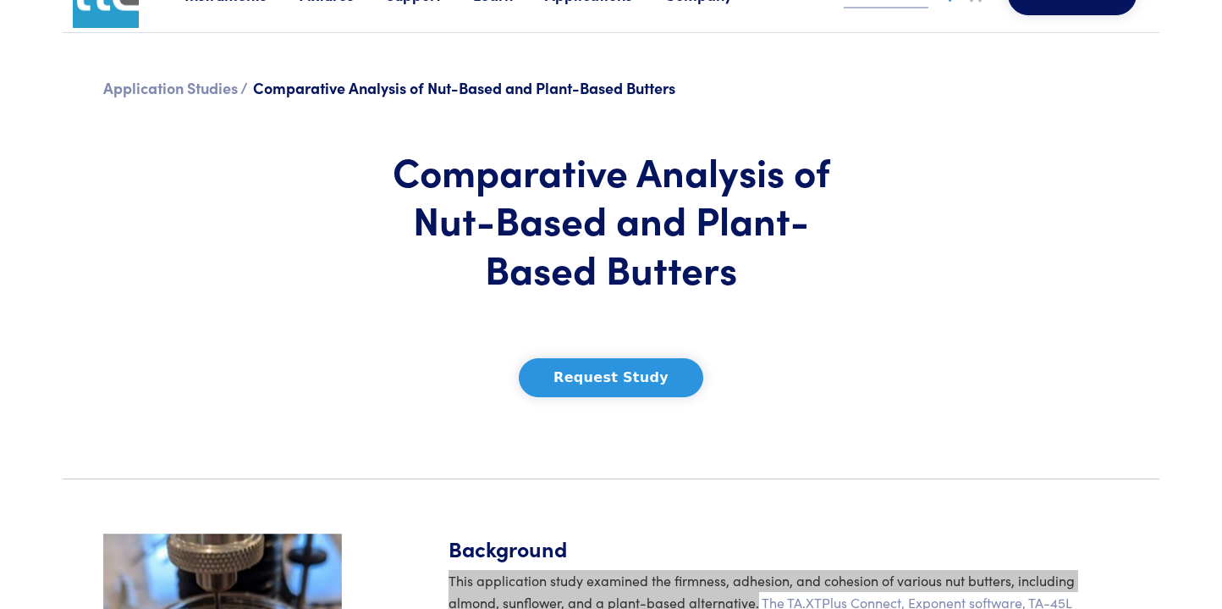
scroll to position [0, 0]
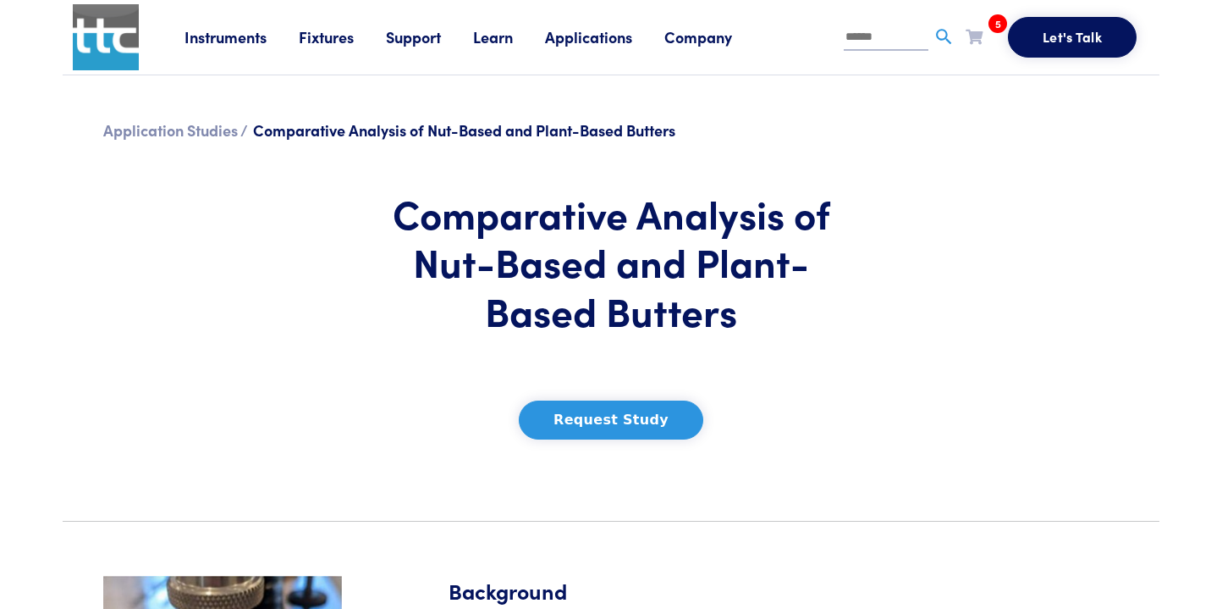
click at [860, 37] on input "text" at bounding box center [886, 37] width 85 height 25
paste input "**********"
type input "**********"
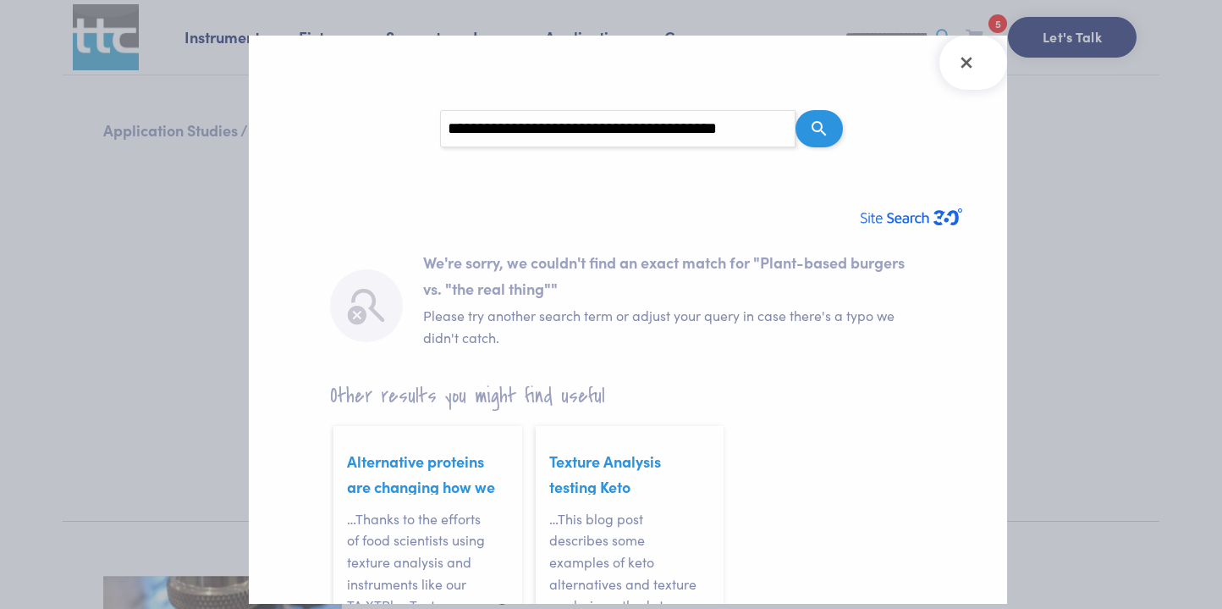
drag, startPoint x: 595, startPoint y: 130, endPoint x: 891, endPoint y: 146, distance: 296.8
click at [891, 146] on section "**********" at bounding box center [628, 128] width 677 height 119
type input "**********"
click at [814, 125] on icon "Search" at bounding box center [819, 129] width 20 height 20
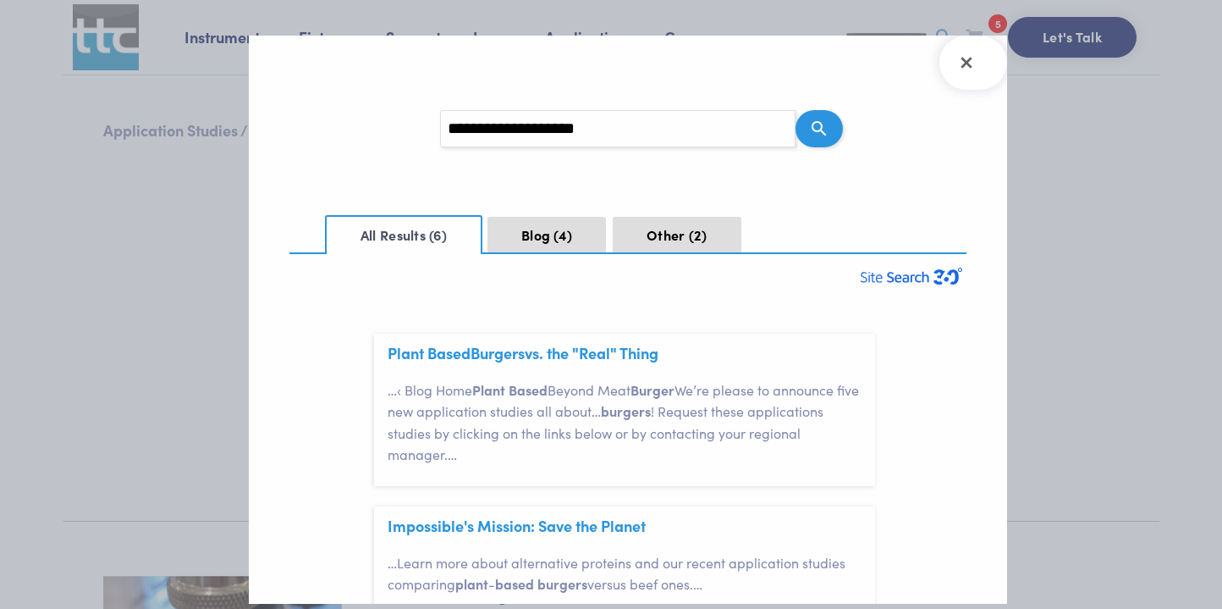
scroll to position [50, 0]
click at [630, 353] on link "Plant Based Burgers vs. the "Real" Thing" at bounding box center [523, 352] width 271 height 21
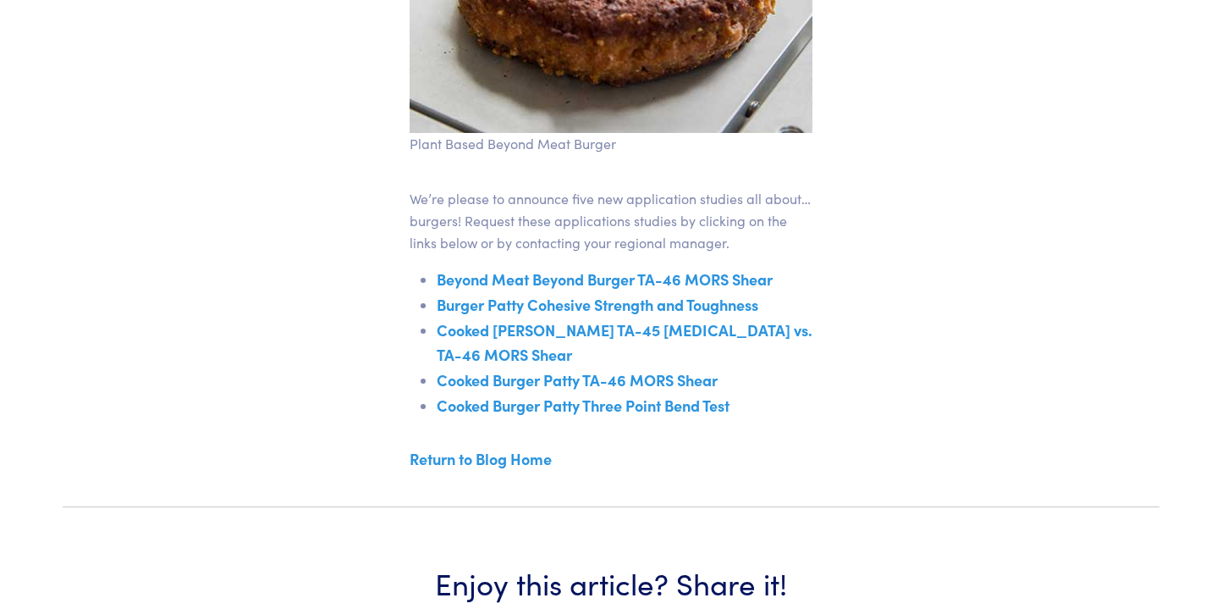
scroll to position [588, 0]
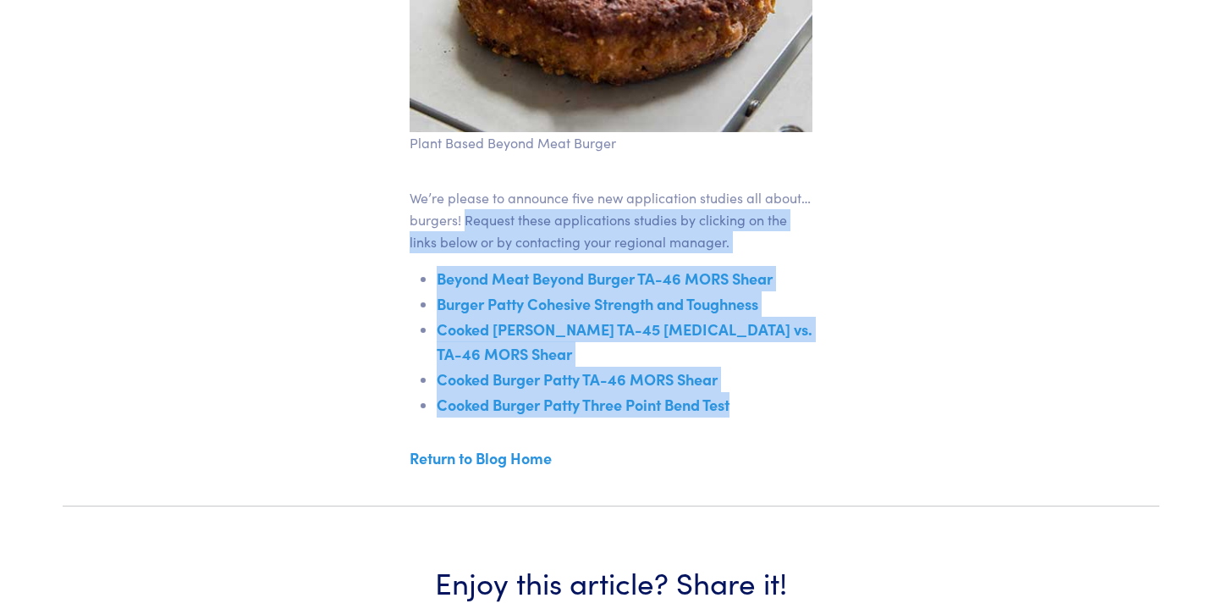
drag, startPoint x: 762, startPoint y: 425, endPoint x: 514, endPoint y: 238, distance: 310.7
click at [514, 238] on div "We’re please to announce five new application studies all about…burgers! Reques…" at bounding box center [611, 329] width 403 height 284
copy div "Request these applications studies by clicking on the links below or by contact…"
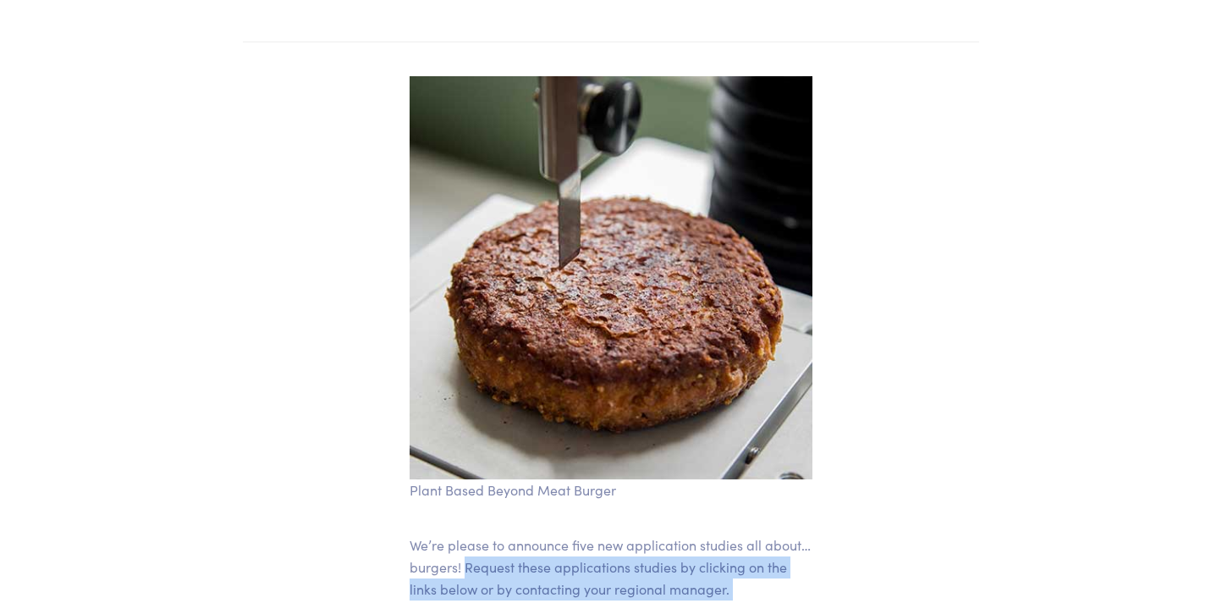
scroll to position [245, 0]
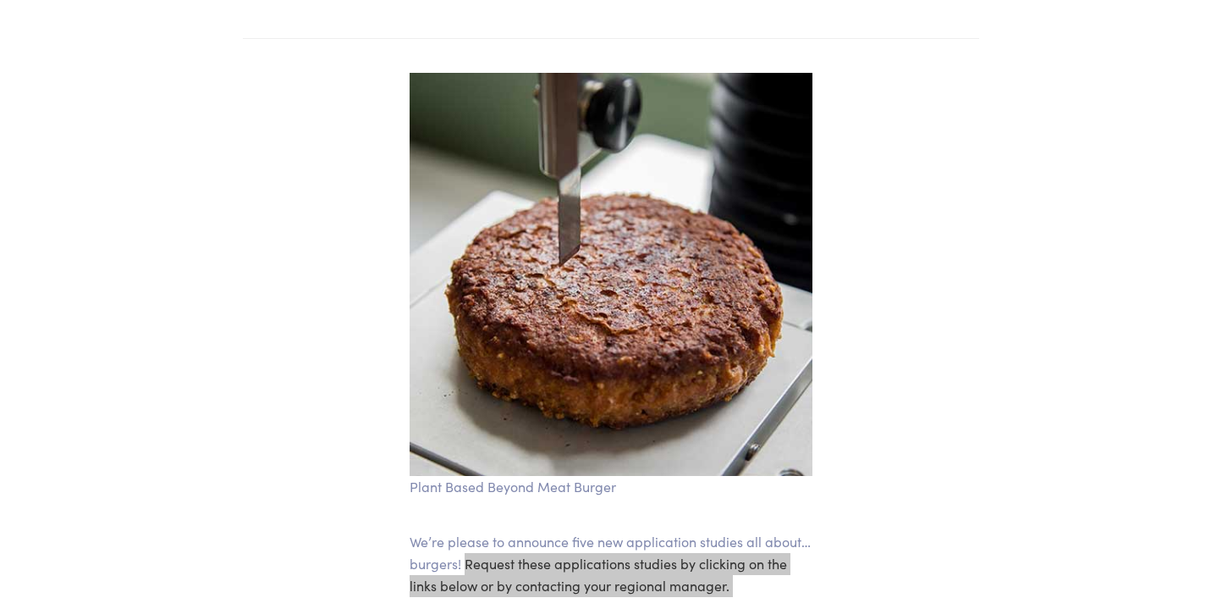
drag, startPoint x: 623, startPoint y: 316, endPoint x: 884, endPoint y: 97, distance: 340.1
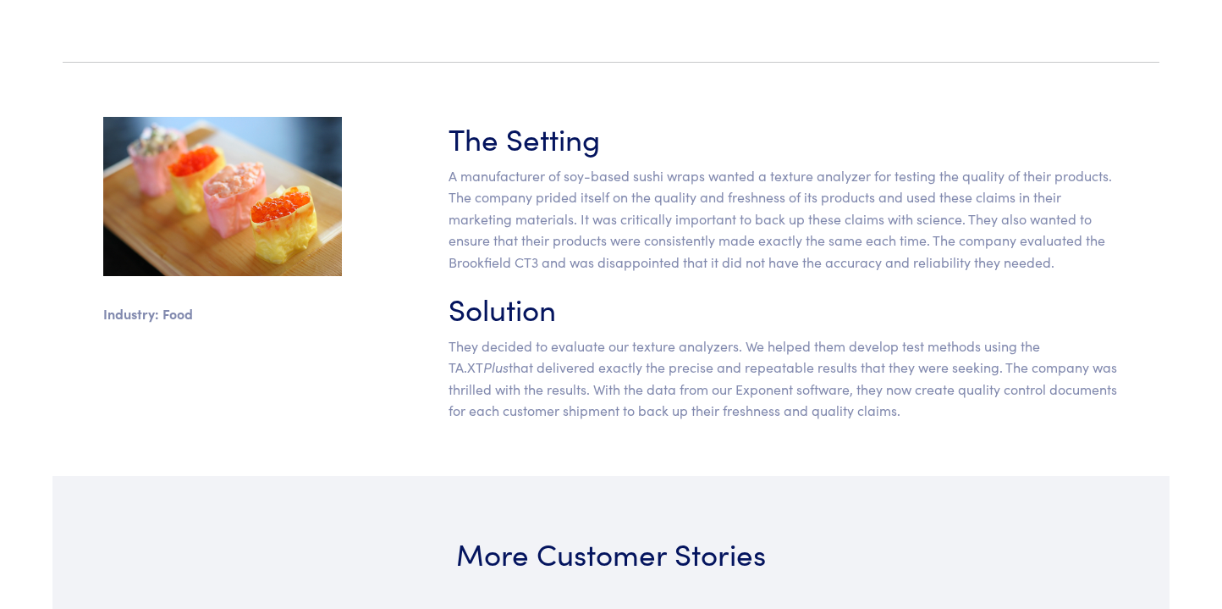
scroll to position [284, 0]
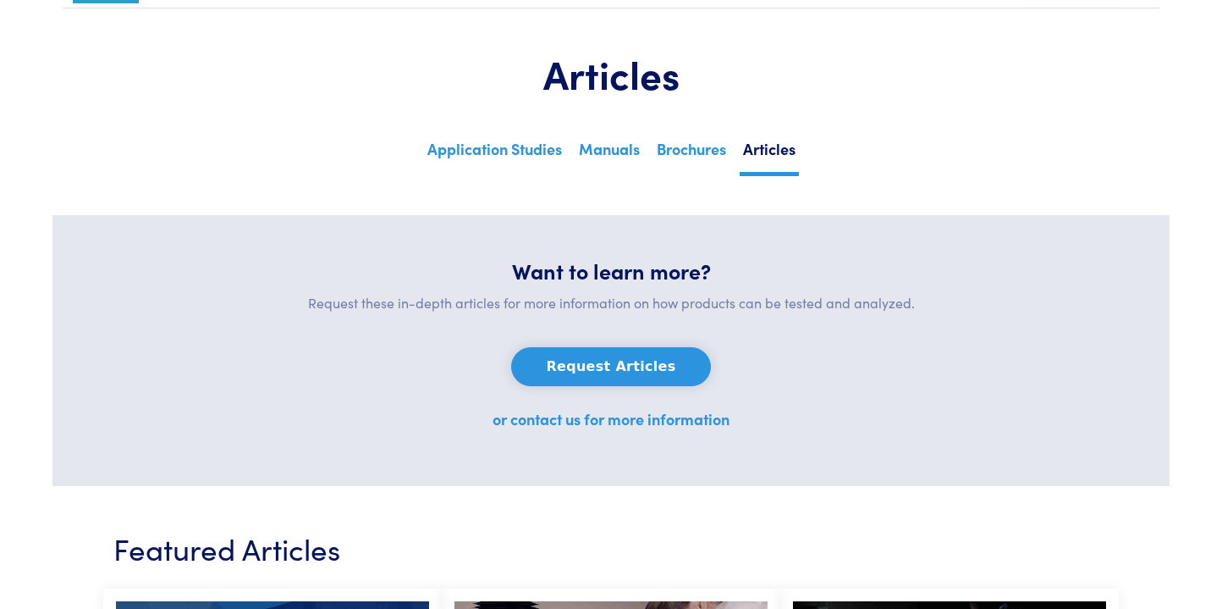
scroll to position [68, 0]
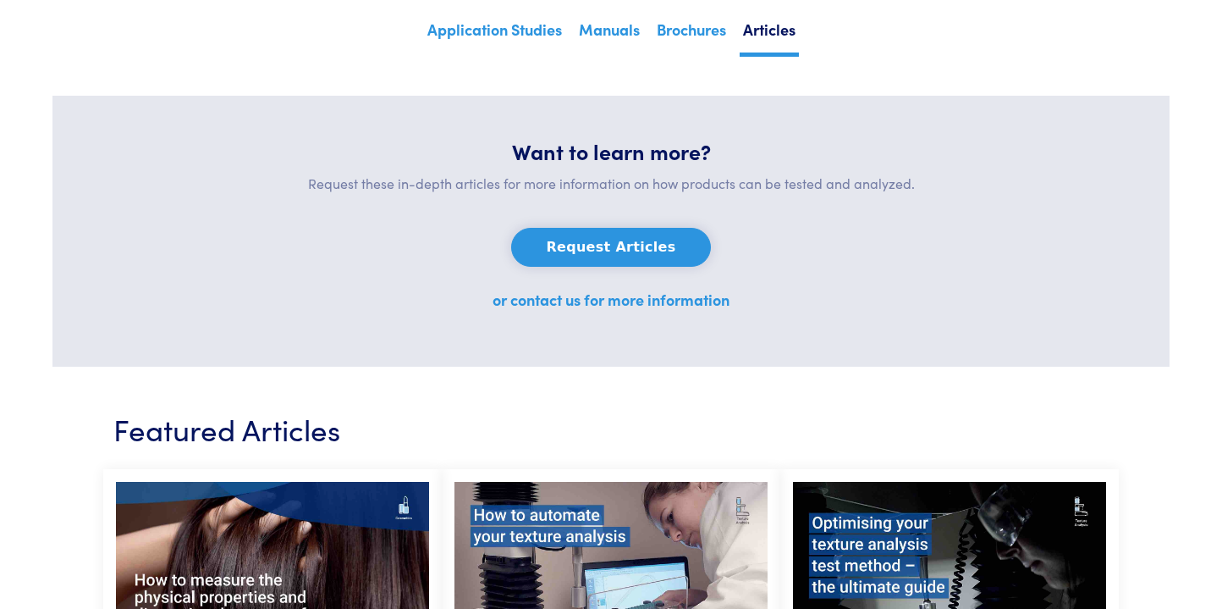
scroll to position [1364, 0]
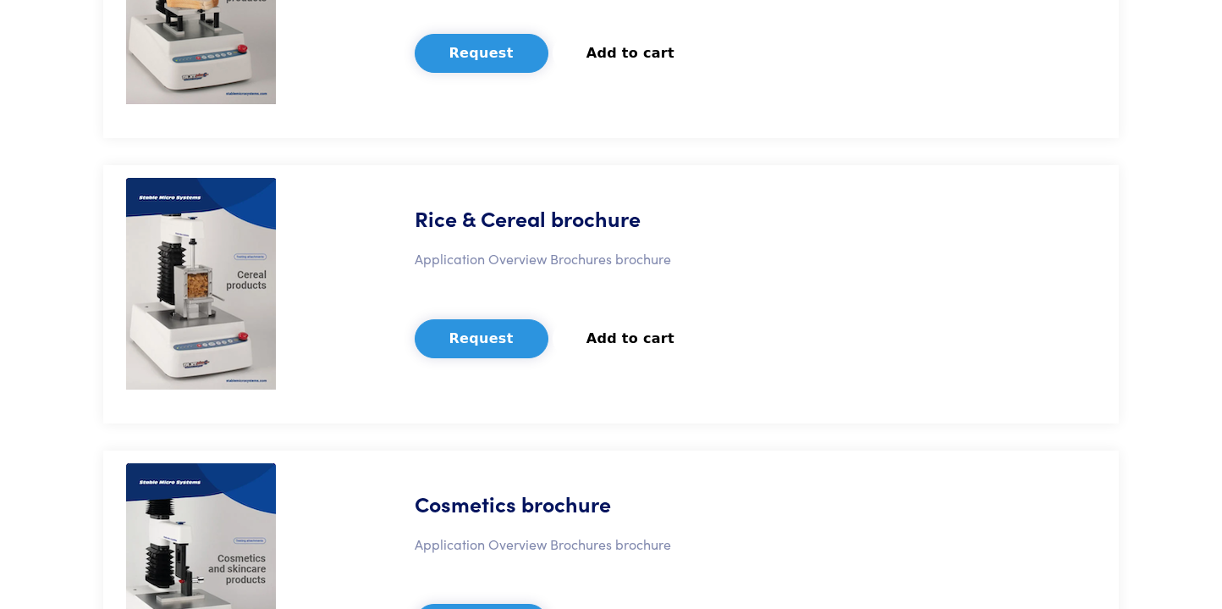
scroll to position [4650, 0]
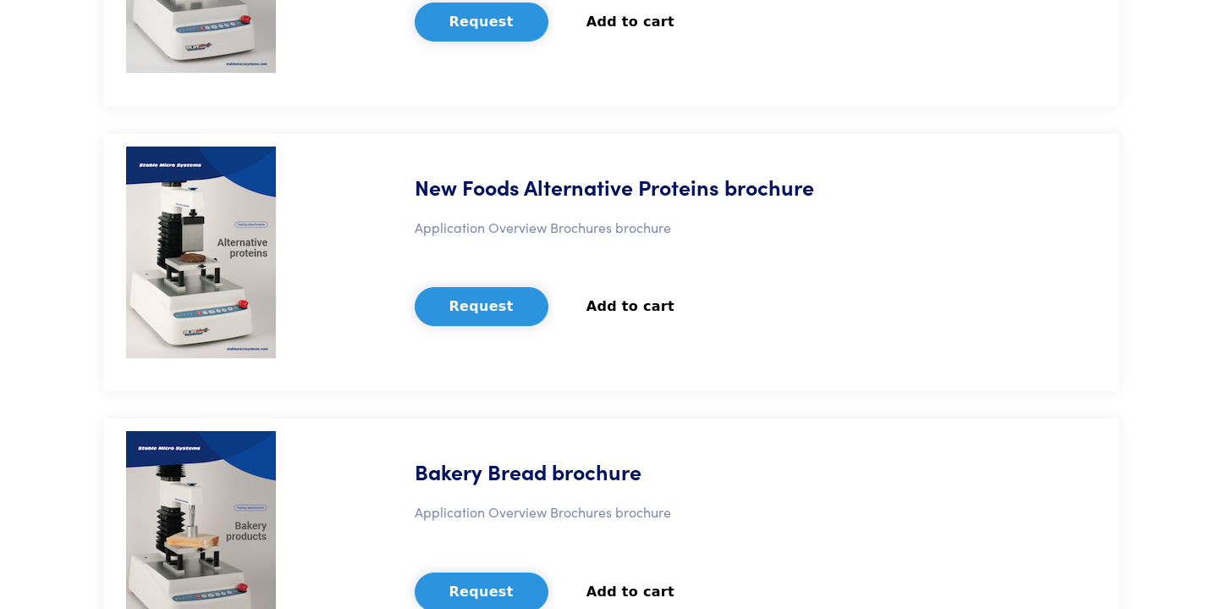
scroll to position [4650, 0]
